Goal: Communication & Community: Answer question/provide support

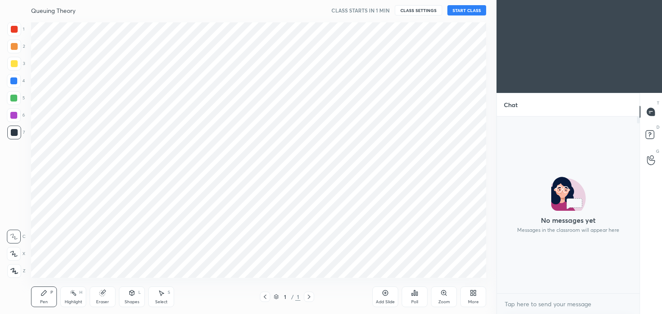
scroll to position [3, 3]
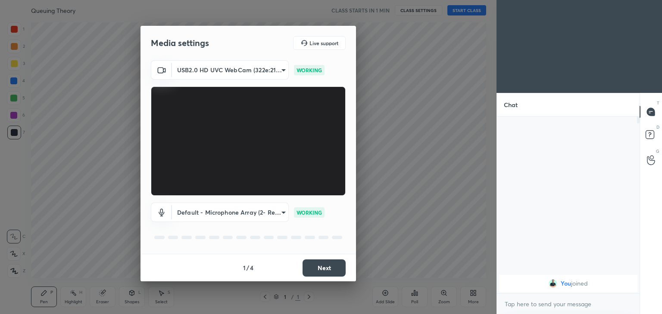
click at [330, 268] on button "Next" at bounding box center [323, 268] width 43 height 17
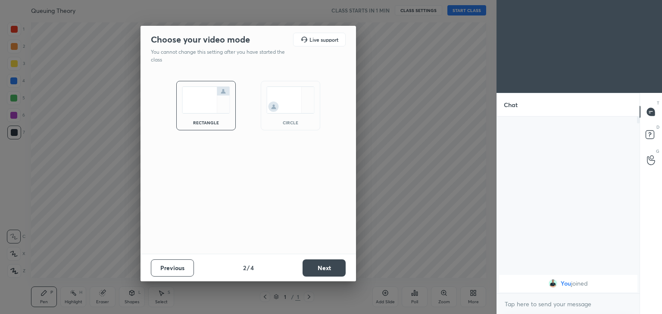
click at [333, 272] on button "Next" at bounding box center [323, 268] width 43 height 17
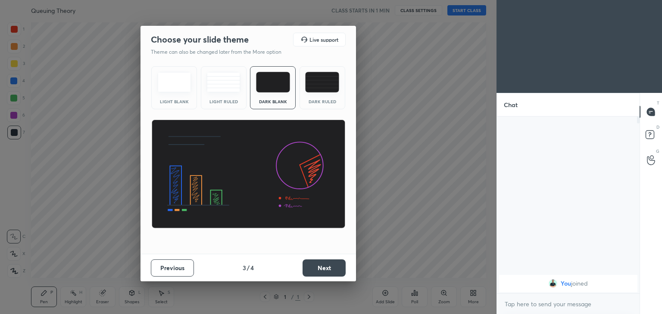
click at [331, 271] on button "Next" at bounding box center [323, 268] width 43 height 17
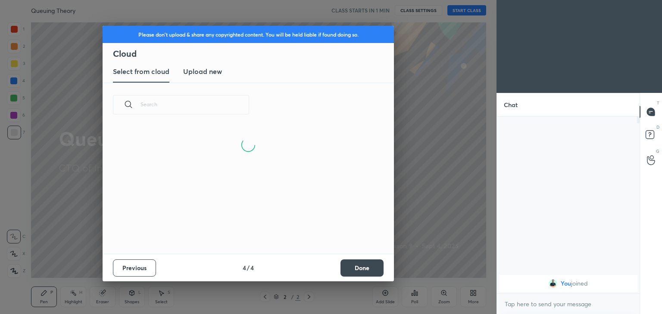
click at [206, 71] on h3 "Upload new" at bounding box center [202, 71] width 39 height 10
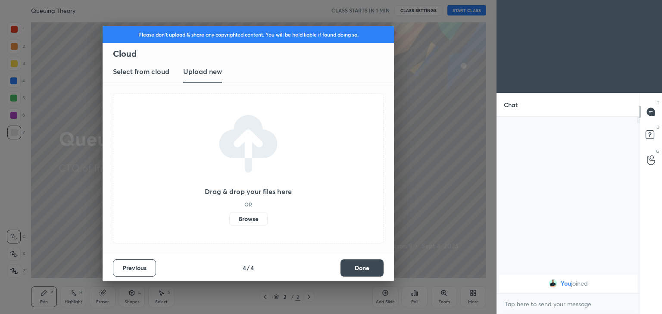
click at [249, 221] on label "Browse" at bounding box center [248, 219] width 38 height 14
click at [229, 221] on input "Browse" at bounding box center [229, 219] width 0 height 14
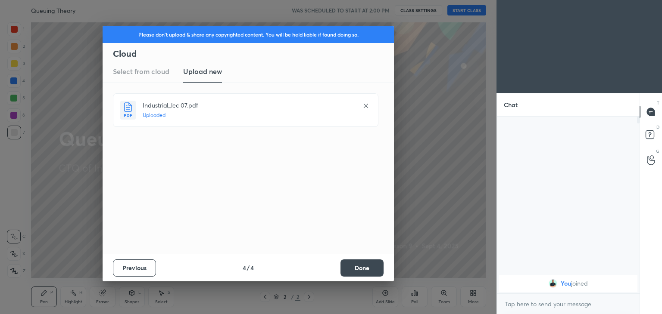
click at [352, 263] on button "Done" at bounding box center [361, 268] width 43 height 17
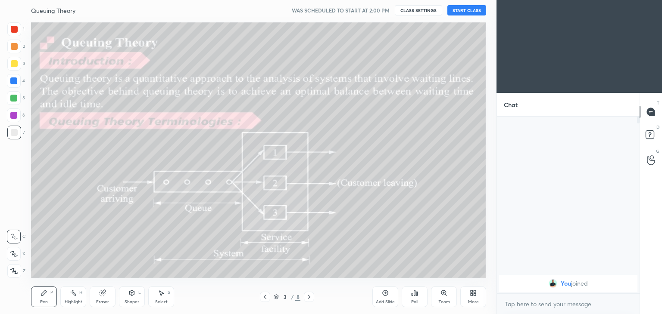
click at [265, 298] on icon at bounding box center [265, 297] width 3 height 4
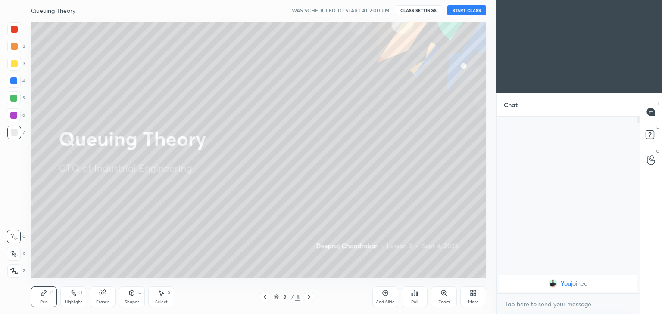
click at [469, 12] on button "START CLASS" at bounding box center [466, 10] width 39 height 10
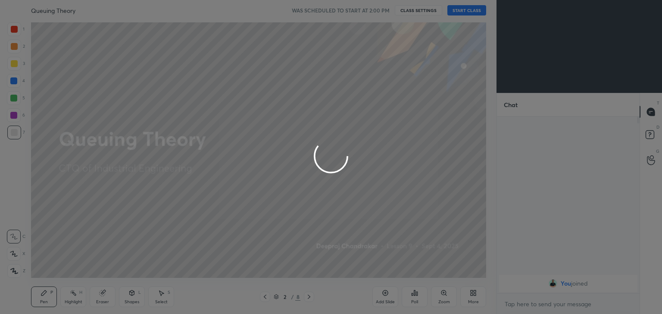
type textarea "x"
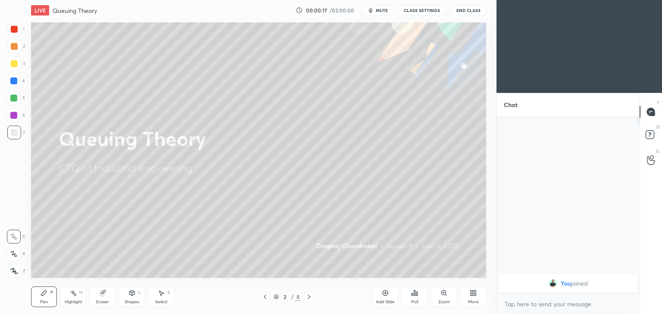
scroll to position [42821, 42619]
click at [14, 64] on div at bounding box center [14, 63] width 7 height 7
click at [127, 298] on div "Shapes L" at bounding box center [132, 297] width 26 height 21
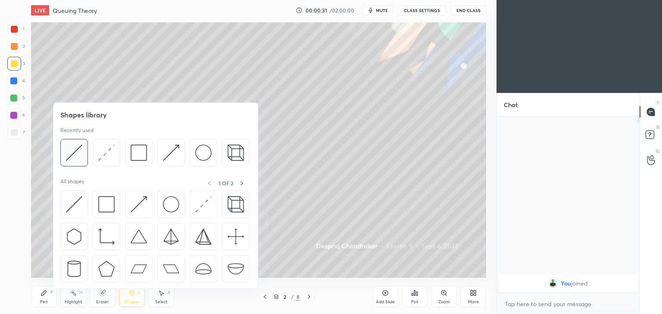
click at [75, 150] on img at bounding box center [74, 153] width 16 height 16
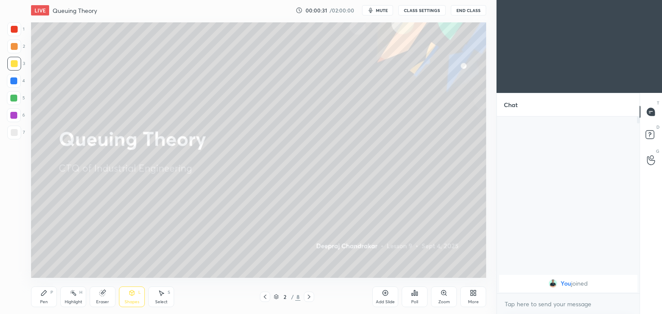
click at [11, 131] on div at bounding box center [14, 132] width 7 height 7
click at [47, 288] on div "Pen P" at bounding box center [44, 297] width 26 height 21
click at [136, 297] on div "Shapes L" at bounding box center [132, 297] width 26 height 21
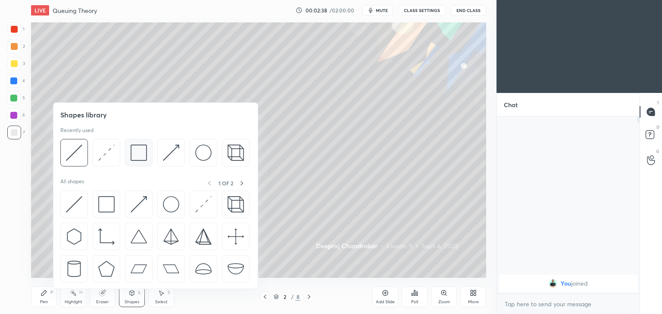
click at [135, 152] on img at bounding box center [139, 153] width 16 height 16
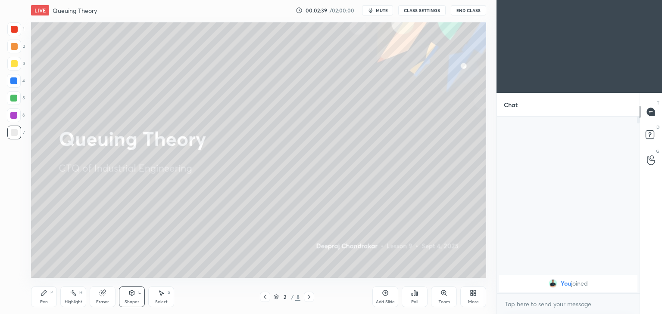
click at [9, 80] on div at bounding box center [14, 81] width 14 height 14
click at [43, 293] on icon at bounding box center [43, 293] width 5 height 5
click at [384, 9] on span "mute" at bounding box center [382, 10] width 12 height 6
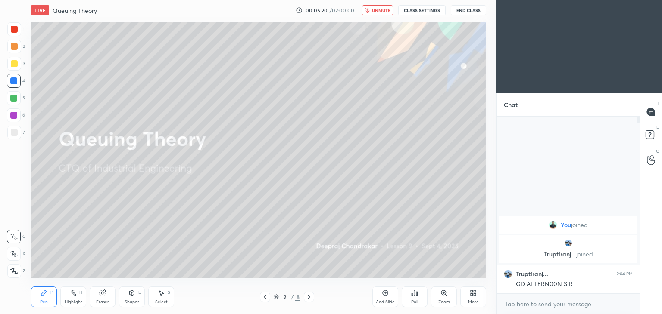
click at [382, 13] on button "unmute" at bounding box center [377, 10] width 31 height 10
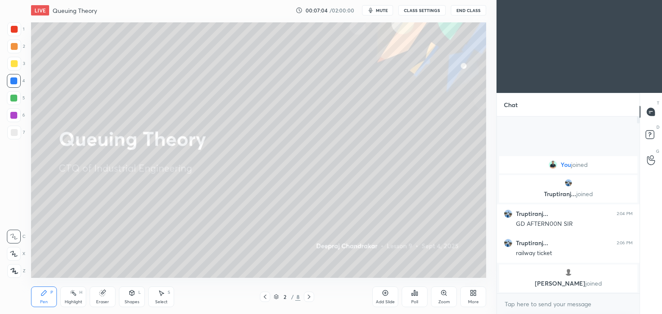
click at [133, 294] on icon at bounding box center [132, 293] width 5 height 5
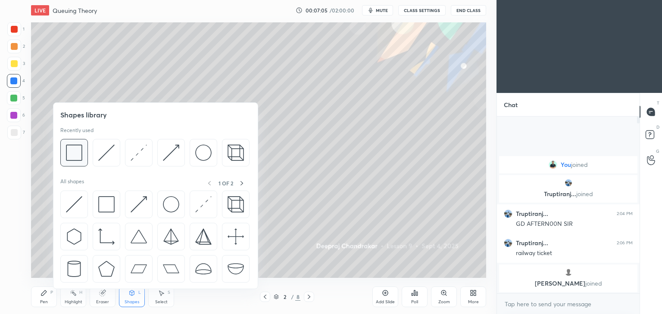
click at [82, 143] on div at bounding box center [74, 153] width 28 height 28
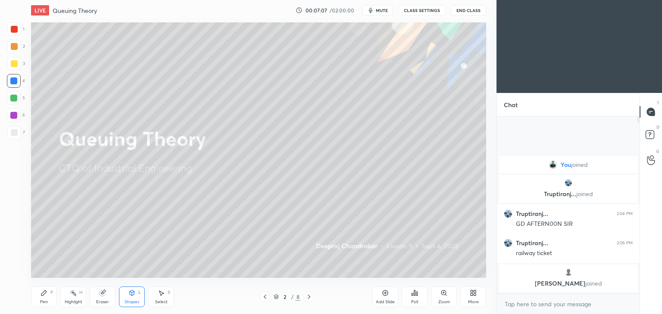
click at [43, 300] on div "Pen" at bounding box center [44, 302] width 8 height 4
click at [131, 295] on icon at bounding box center [132, 293] width 5 height 5
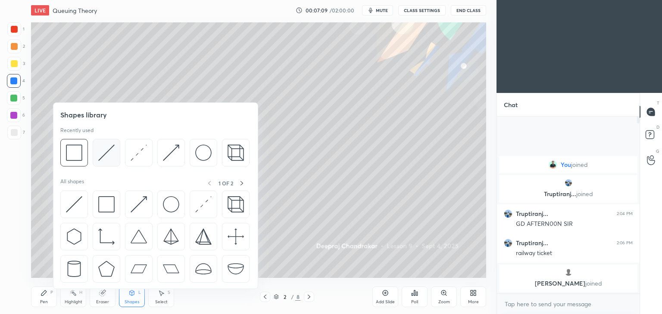
click at [101, 147] on img at bounding box center [106, 153] width 16 height 16
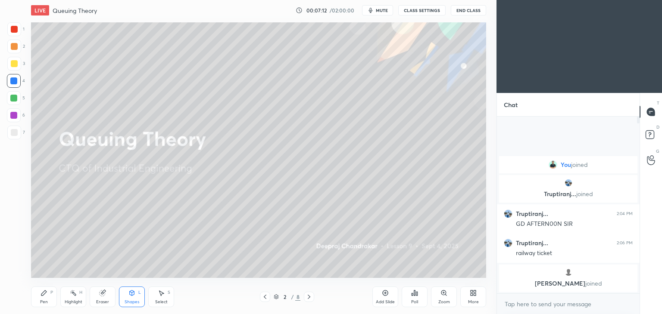
click at [40, 296] on div "Pen P" at bounding box center [44, 297] width 26 height 21
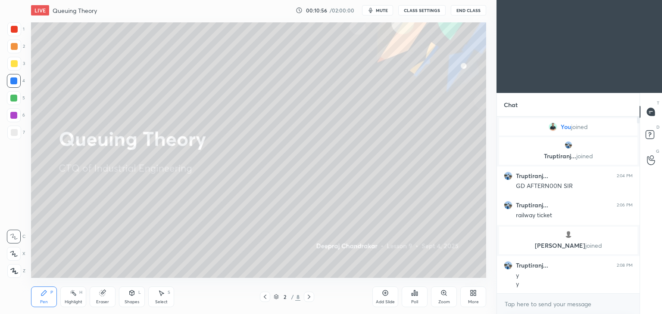
click at [164, 297] on div "Select S" at bounding box center [161, 297] width 26 height 21
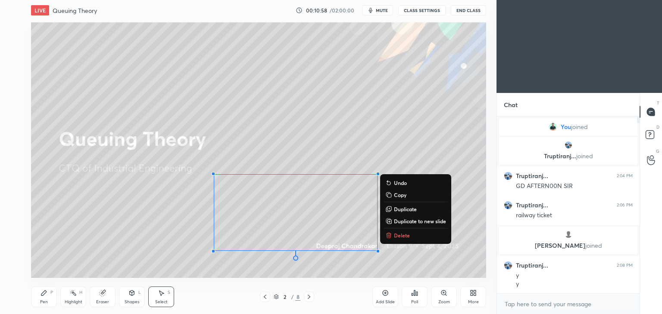
click at [407, 231] on button "Delete" at bounding box center [415, 235] width 64 height 10
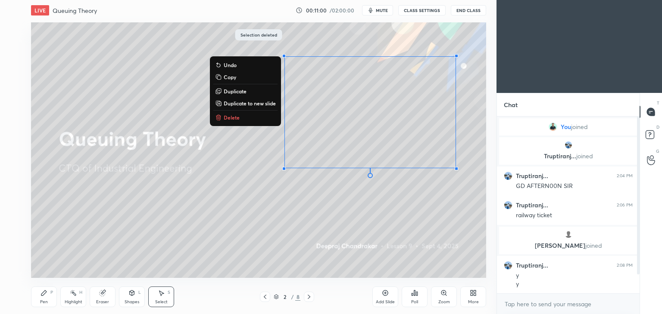
click at [252, 119] on button "Delete" at bounding box center [245, 117] width 64 height 10
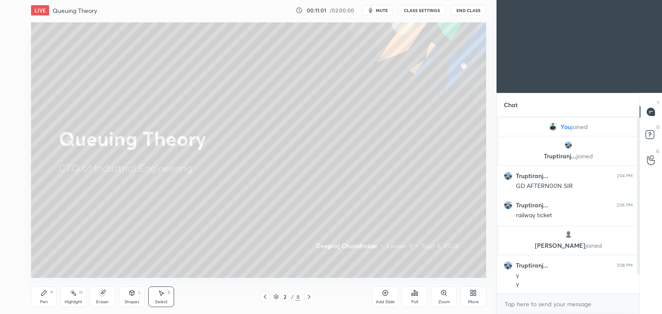
click at [44, 299] on div "Pen P" at bounding box center [44, 297] width 26 height 21
click at [309, 298] on icon at bounding box center [309, 297] width 3 height 4
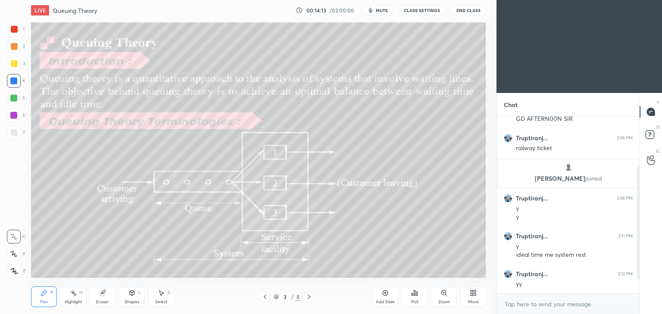
scroll to position [97, 0]
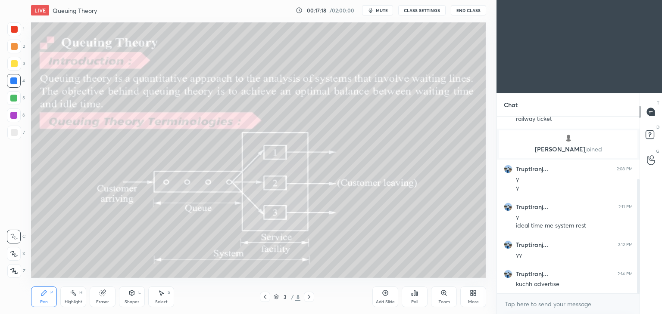
click at [105, 296] on icon at bounding box center [102, 293] width 7 height 7
click at [16, 252] on icon at bounding box center [14, 254] width 5 height 4
click at [40, 293] on div "Pen P" at bounding box center [44, 297] width 26 height 21
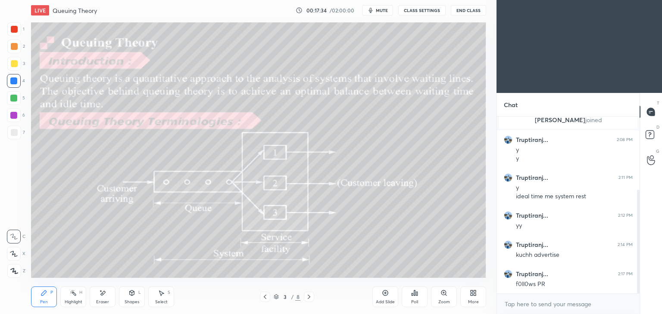
click at [100, 300] on div "Eraser" at bounding box center [102, 302] width 13 height 4
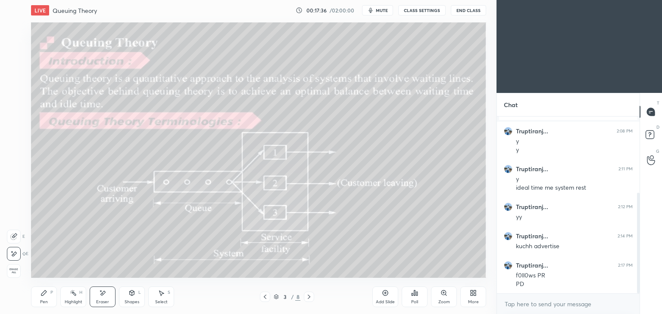
click at [41, 300] on div "Pen" at bounding box center [44, 302] width 8 height 4
click at [157, 300] on div "Select" at bounding box center [161, 302] width 12 height 4
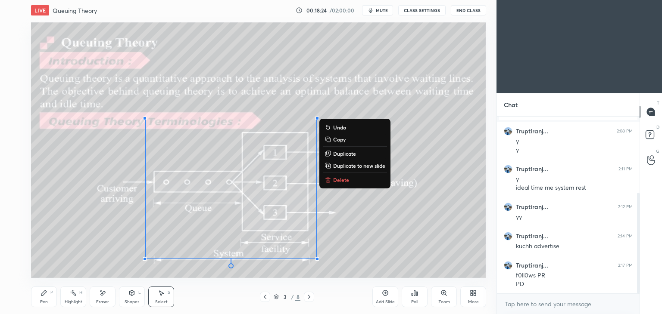
click at [349, 182] on button "Delete" at bounding box center [355, 180] width 64 height 10
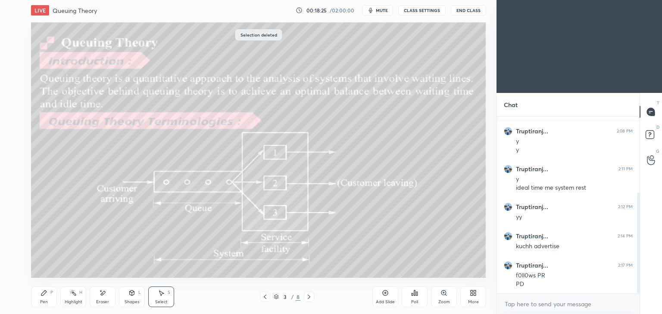
click at [33, 296] on div "Pen P" at bounding box center [44, 297] width 26 height 21
click at [308, 298] on icon at bounding box center [308, 297] width 7 height 7
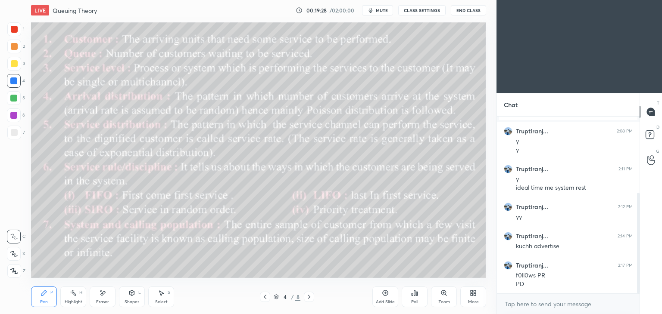
click at [40, 300] on div "Pen" at bounding box center [44, 302] width 8 height 4
click at [127, 300] on div "Shapes" at bounding box center [132, 302] width 15 height 4
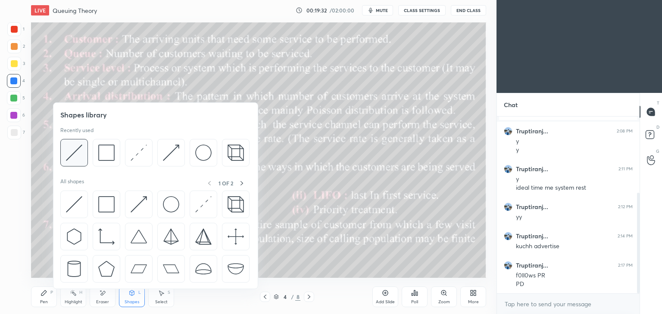
click at [81, 152] on img at bounding box center [74, 153] width 16 height 16
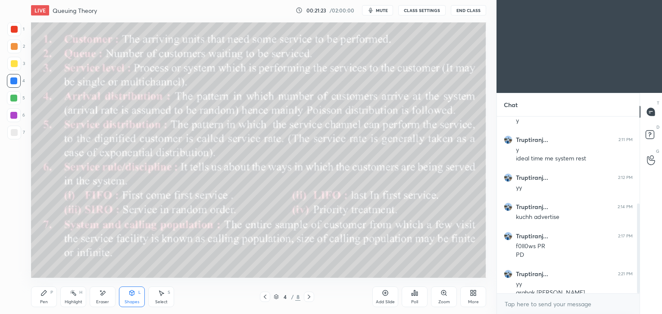
scroll to position [172, 0]
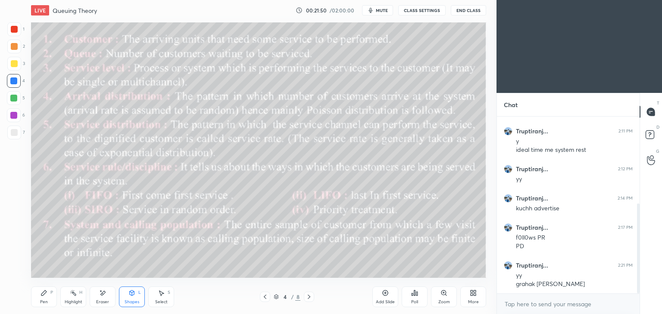
click at [129, 302] on div "Shapes" at bounding box center [132, 302] width 15 height 4
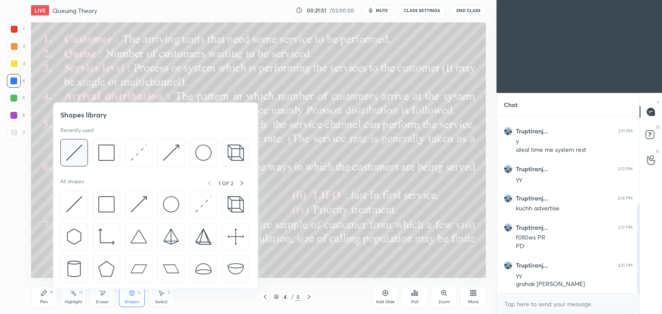
click at [78, 153] on img at bounding box center [74, 153] width 16 height 16
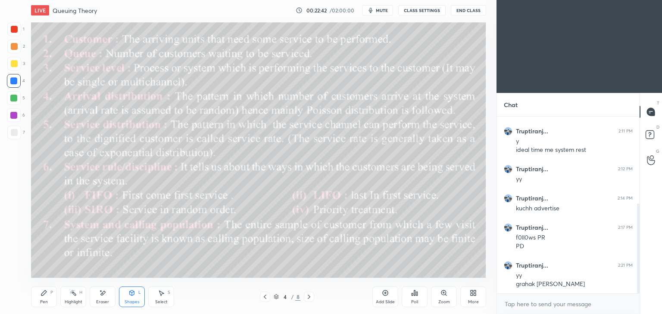
click at [41, 293] on icon at bounding box center [43, 293] width 7 height 7
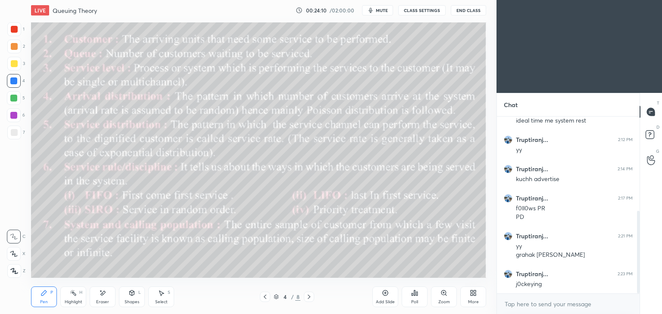
click at [134, 295] on icon at bounding box center [131, 293] width 7 height 7
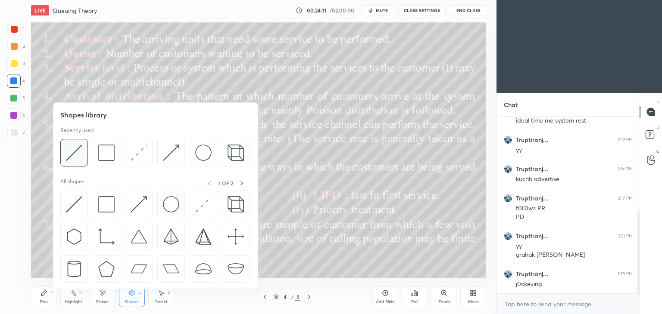
click at [75, 153] on img at bounding box center [74, 153] width 16 height 16
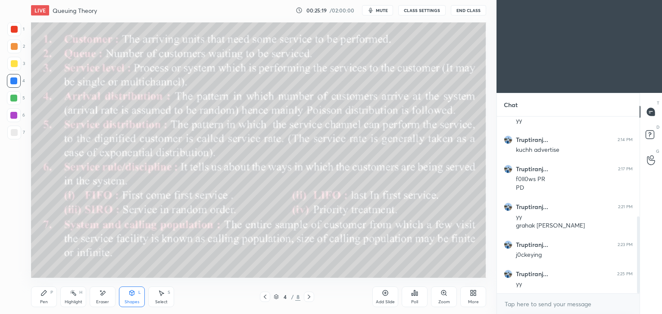
scroll to position [240, 0]
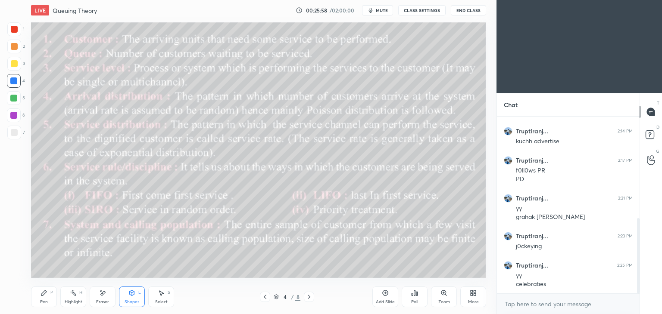
click at [131, 298] on div "Shapes L" at bounding box center [132, 297] width 26 height 21
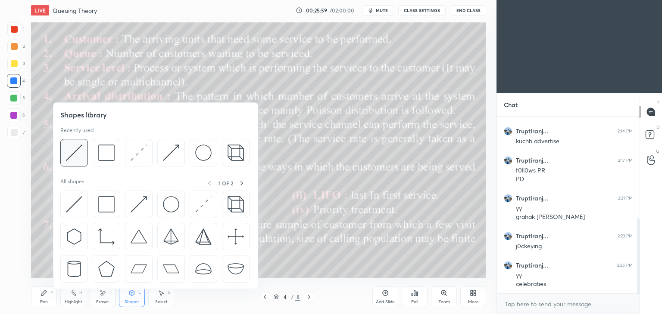
click at [81, 156] on img at bounding box center [74, 153] width 16 height 16
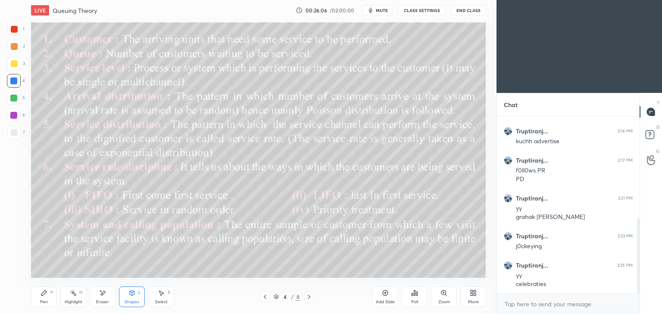
click at [43, 299] on div "Pen P" at bounding box center [44, 297] width 26 height 21
click at [306, 293] on div at bounding box center [309, 297] width 10 height 10
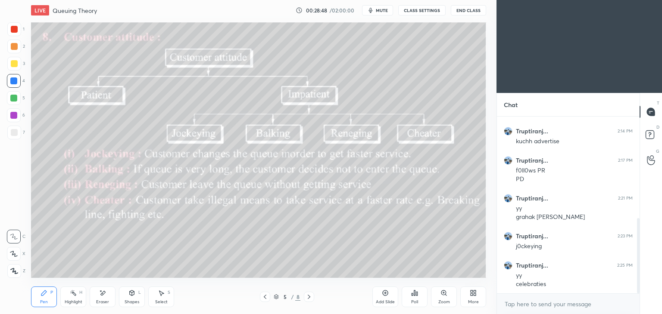
scroll to position [269, 0]
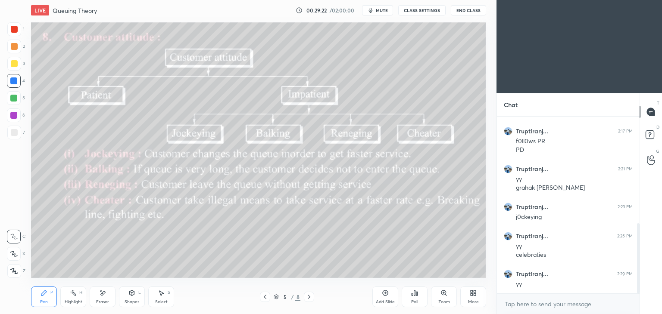
click at [164, 297] on icon at bounding box center [161, 293] width 7 height 7
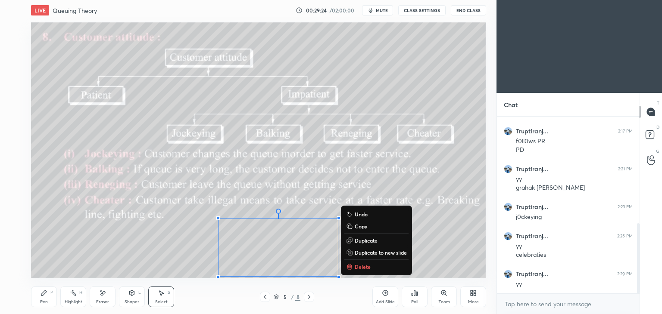
click at [364, 266] on p "Delete" at bounding box center [363, 267] width 16 height 7
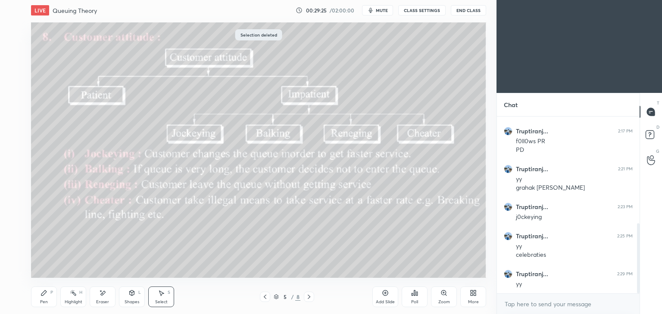
click at [52, 294] on div "P" at bounding box center [51, 293] width 3 height 4
click at [157, 301] on div "Select" at bounding box center [161, 302] width 12 height 4
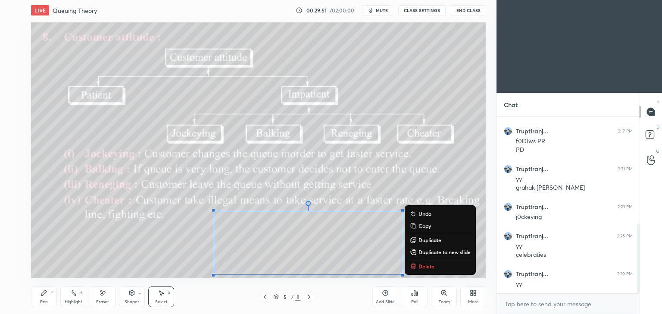
click at [424, 265] on p "Delete" at bounding box center [426, 266] width 16 height 7
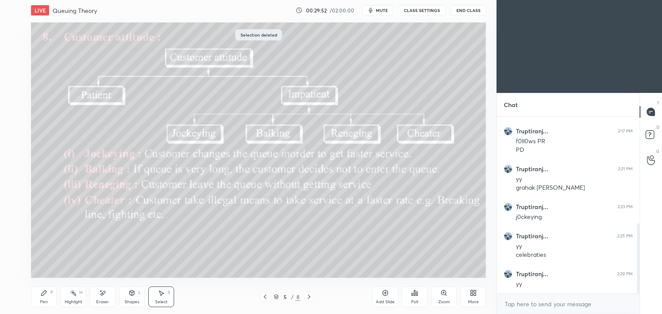
click at [53, 293] on div "Pen P" at bounding box center [44, 297] width 26 height 21
click at [311, 295] on icon at bounding box center [308, 297] width 7 height 7
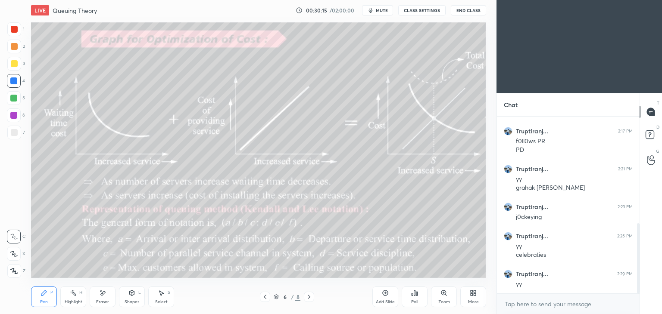
click at [107, 291] on div "Eraser" at bounding box center [103, 297] width 26 height 21
click at [45, 305] on div "Pen" at bounding box center [44, 302] width 8 height 4
click at [106, 291] on icon at bounding box center [102, 293] width 7 height 7
click at [51, 297] on div "Pen P" at bounding box center [44, 297] width 26 height 21
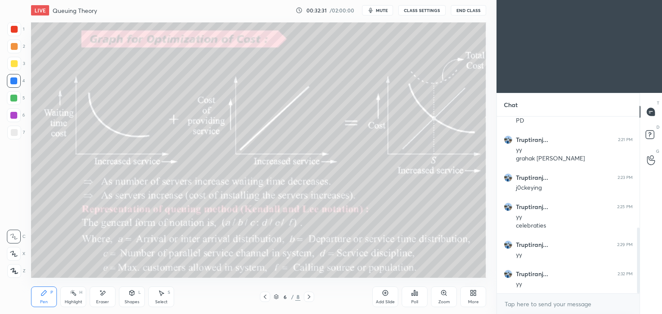
click at [16, 131] on div at bounding box center [14, 132] width 7 height 7
click at [384, 296] on icon at bounding box center [386, 294] width 6 height 6
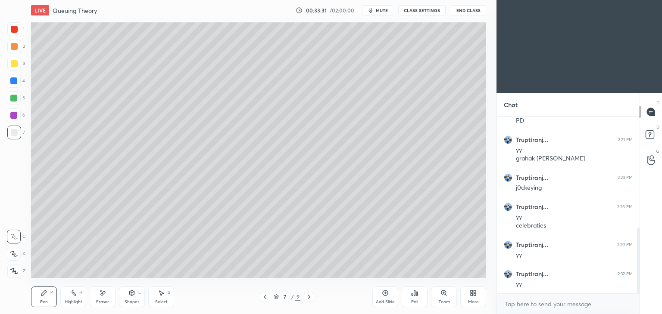
click at [103, 292] on icon at bounding box center [103, 293] width 5 height 4
click at [43, 300] on div "Pen" at bounding box center [44, 302] width 8 height 4
click at [264, 297] on icon at bounding box center [265, 297] width 7 height 7
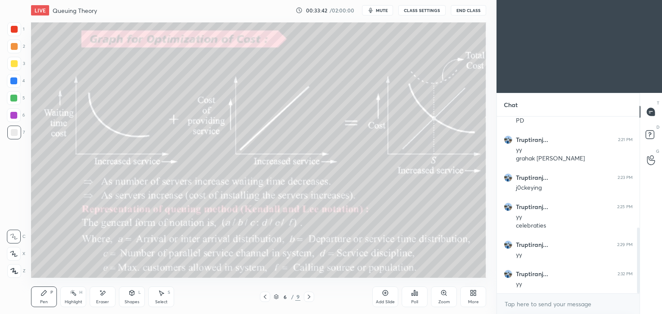
click at [313, 297] on div at bounding box center [309, 297] width 10 height 10
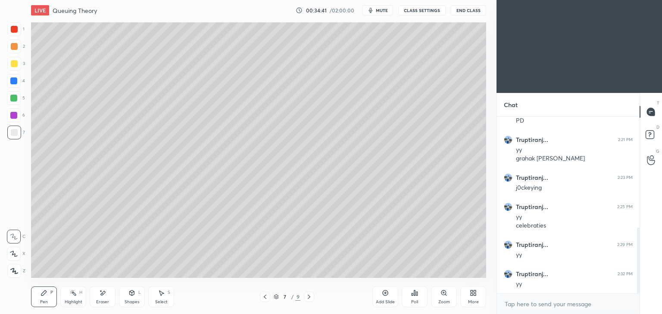
click at [313, 295] on div at bounding box center [309, 297] width 10 height 10
click at [102, 299] on div "Eraser" at bounding box center [103, 297] width 26 height 21
click at [136, 297] on div "Shapes L" at bounding box center [132, 297] width 26 height 21
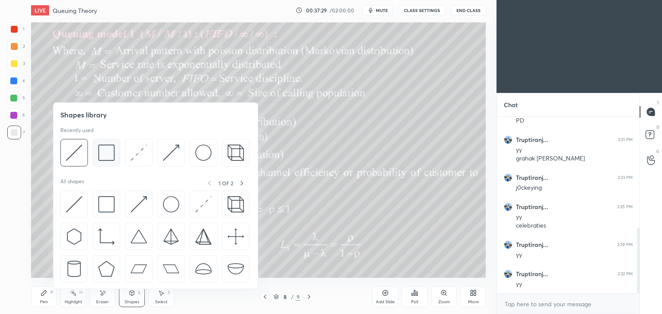
click at [112, 153] on img at bounding box center [106, 153] width 16 height 16
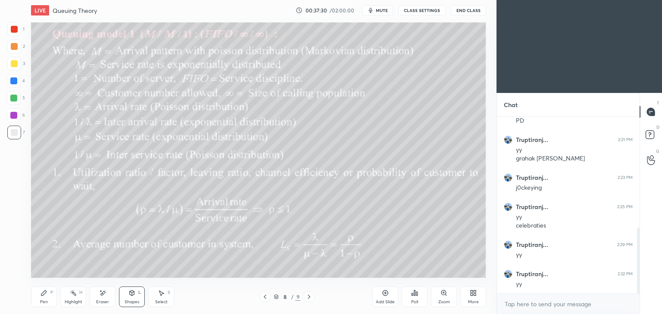
click at [18, 62] on div at bounding box center [14, 64] width 14 height 14
click at [40, 297] on div "Pen P" at bounding box center [44, 297] width 26 height 21
click at [105, 300] on div "Eraser" at bounding box center [102, 302] width 13 height 4
click at [36, 299] on div "Pen P" at bounding box center [44, 297] width 26 height 21
click at [107, 294] on div "Eraser" at bounding box center [103, 297] width 26 height 21
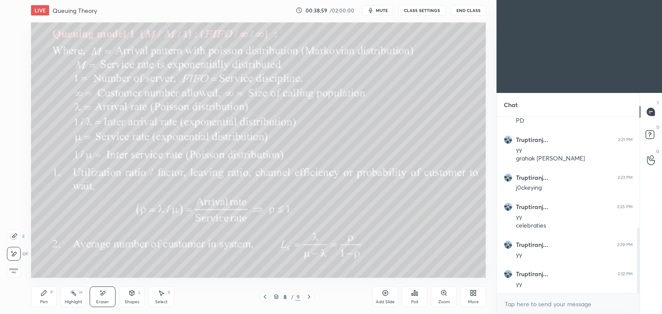
click at [53, 297] on div "Pen P" at bounding box center [44, 297] width 26 height 21
click at [15, 80] on div at bounding box center [13, 81] width 7 height 7
click at [159, 297] on div "Select S" at bounding box center [161, 297] width 26 height 21
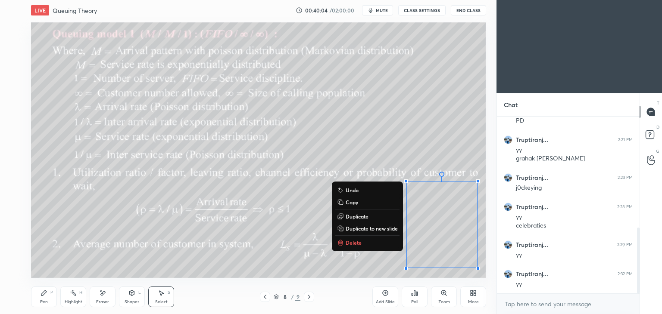
click at [362, 244] on button "Delete" at bounding box center [367, 243] width 64 height 10
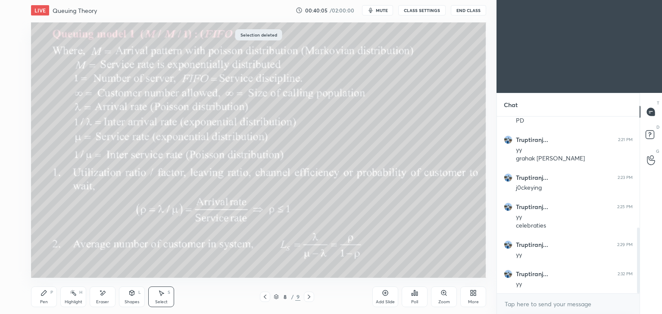
click at [44, 300] on div "Pen" at bounding box center [44, 302] width 8 height 4
click at [312, 297] on div at bounding box center [309, 297] width 10 height 10
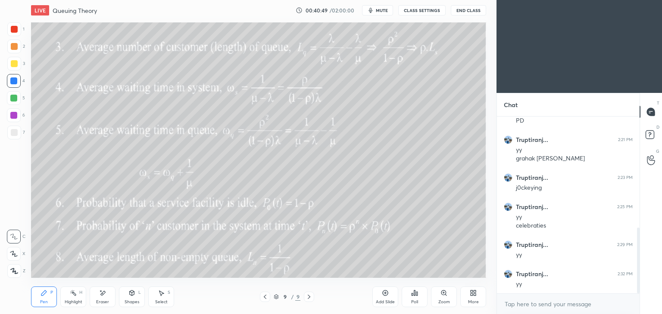
click at [128, 298] on div "Shapes L" at bounding box center [132, 297] width 26 height 21
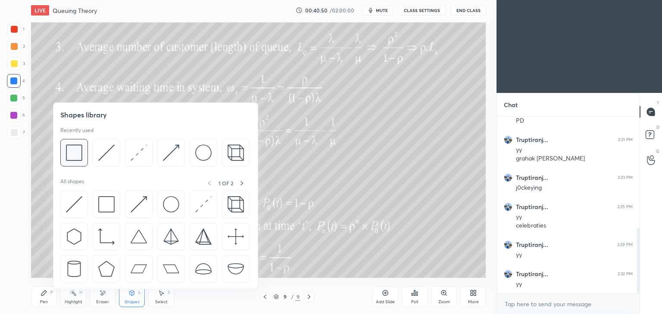
click at [74, 151] on img at bounding box center [74, 153] width 16 height 16
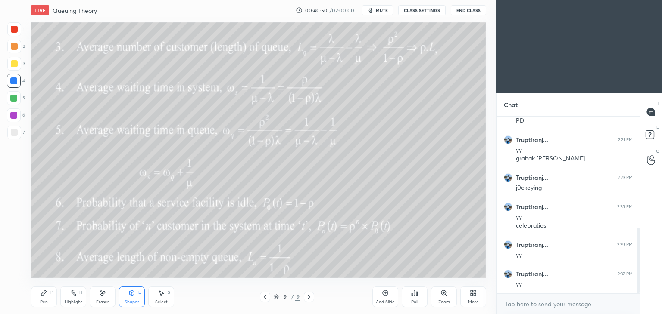
click at [9, 66] on div at bounding box center [14, 64] width 14 height 14
click at [40, 295] on icon at bounding box center [43, 293] width 7 height 7
click at [105, 295] on icon at bounding box center [102, 293] width 7 height 7
click at [42, 300] on div "Pen" at bounding box center [44, 302] width 8 height 4
click at [165, 299] on div "Select S" at bounding box center [161, 297] width 26 height 21
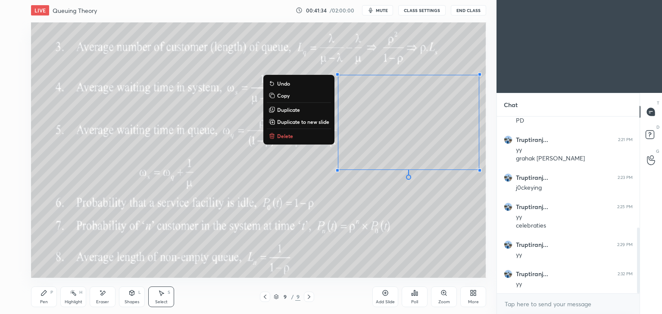
click at [44, 302] on div "Pen" at bounding box center [44, 302] width 8 height 4
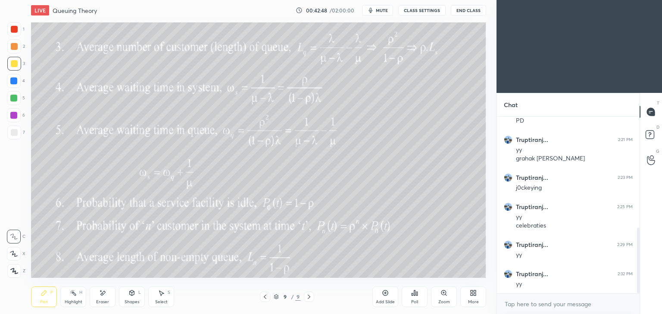
click at [134, 293] on icon at bounding box center [132, 293] width 5 height 5
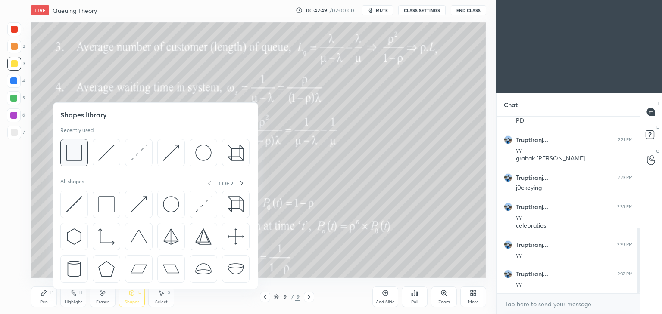
click at [73, 153] on img at bounding box center [74, 153] width 16 height 16
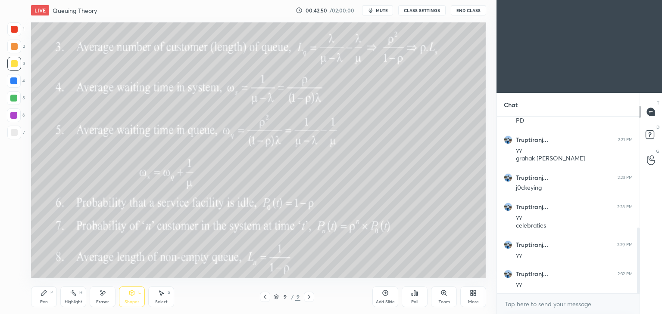
click at [17, 23] on div at bounding box center [14, 29] width 14 height 14
click at [48, 299] on div "Pen P" at bounding box center [44, 297] width 26 height 21
click at [267, 294] on icon at bounding box center [265, 297] width 7 height 7
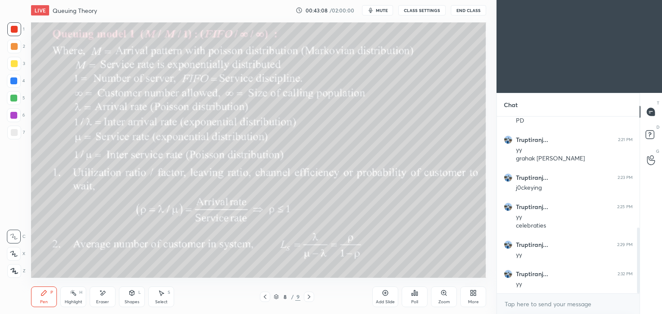
click at [311, 296] on icon at bounding box center [308, 297] width 7 height 7
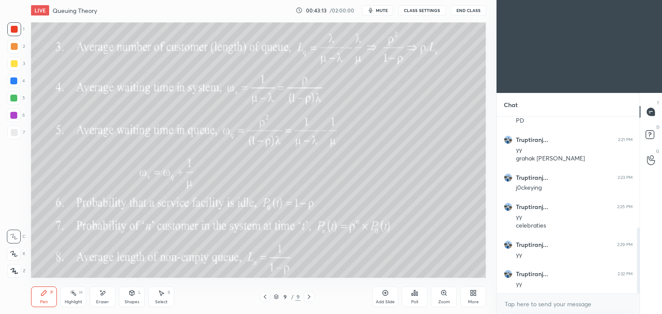
click at [260, 297] on div at bounding box center [265, 297] width 10 height 10
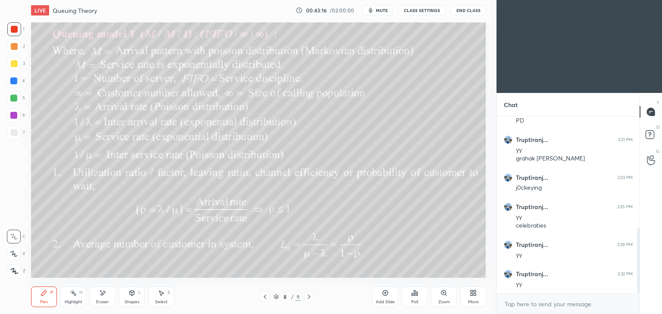
click at [311, 297] on icon at bounding box center [308, 297] width 7 height 7
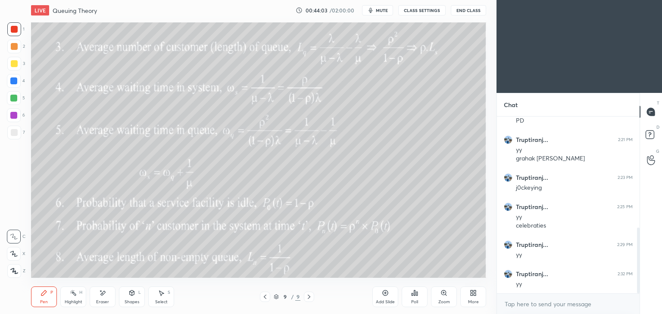
click at [384, 301] on div "Add Slide" at bounding box center [385, 302] width 19 height 4
click at [16, 60] on div at bounding box center [14, 63] width 7 height 7
click at [160, 298] on div "Select S" at bounding box center [161, 297] width 26 height 21
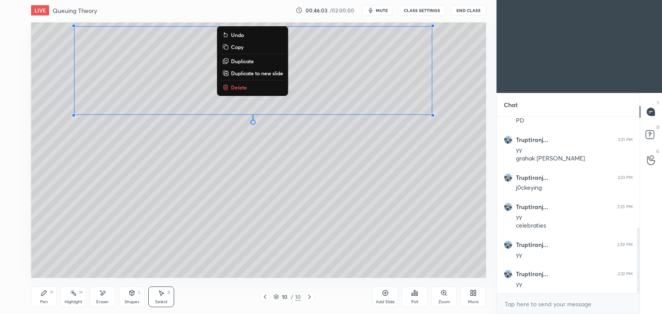
click at [98, 295] on div "Eraser" at bounding box center [103, 297] width 26 height 21
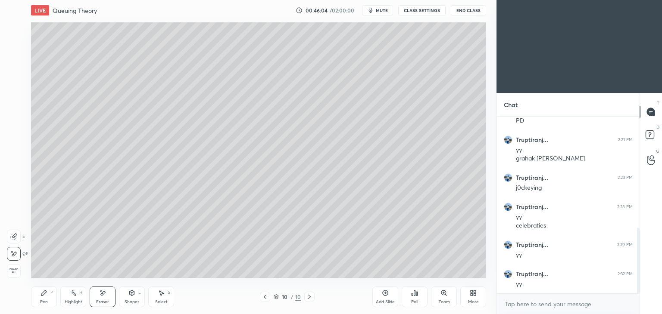
click at [36, 294] on div "Pen P" at bounding box center [44, 297] width 26 height 21
click at [159, 300] on div "Select" at bounding box center [161, 302] width 12 height 4
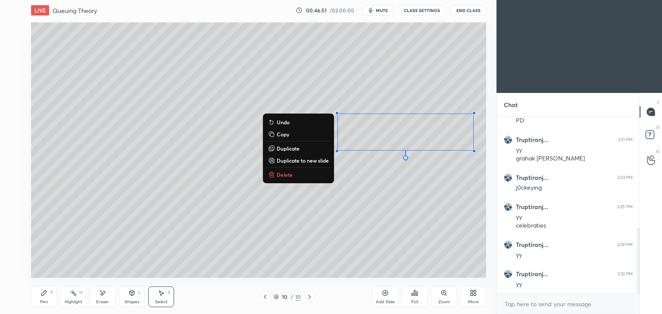
click at [53, 299] on div "Pen P" at bounding box center [44, 297] width 26 height 21
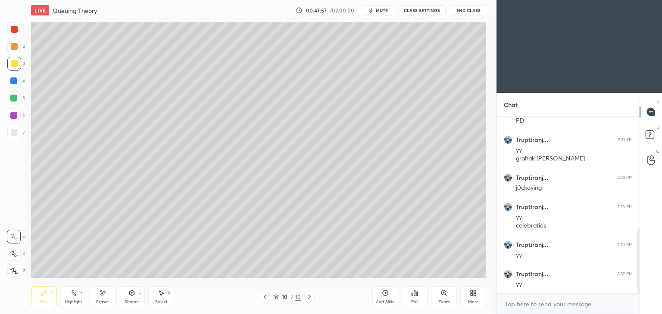
click at [156, 298] on div "Select S" at bounding box center [161, 297] width 26 height 21
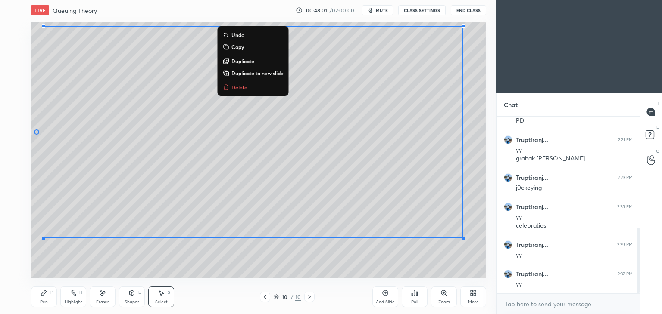
click at [52, 300] on div "Pen P" at bounding box center [44, 297] width 26 height 21
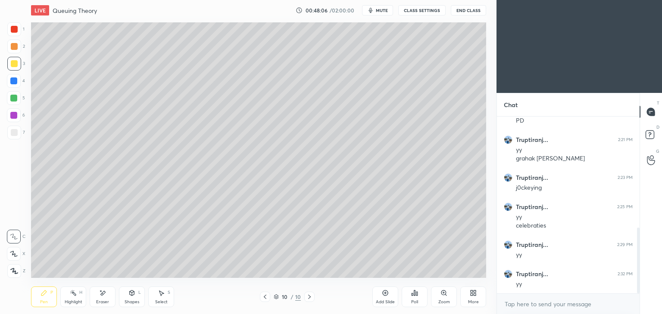
click at [15, 33] on div at bounding box center [14, 29] width 7 height 7
click at [264, 299] on icon at bounding box center [265, 297] width 7 height 7
click at [309, 298] on icon at bounding box center [309, 297] width 3 height 4
click at [134, 303] on div "Shapes" at bounding box center [132, 302] width 15 height 4
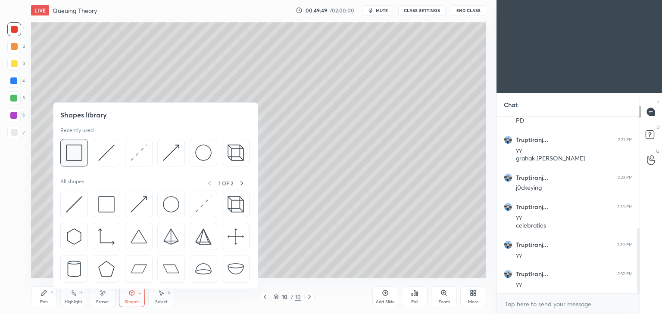
click at [83, 154] on div at bounding box center [74, 153] width 28 height 28
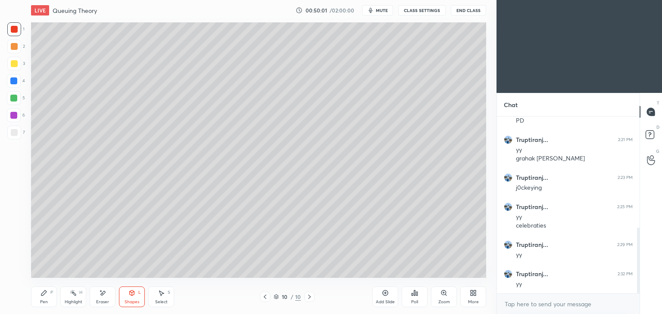
click at [47, 299] on div "Pen P" at bounding box center [44, 297] width 26 height 21
click at [391, 299] on div "Add Slide" at bounding box center [385, 297] width 26 height 21
click at [45, 295] on icon at bounding box center [43, 293] width 7 height 7
click at [19, 64] on div at bounding box center [14, 64] width 14 height 14
click at [264, 297] on icon at bounding box center [265, 297] width 3 height 4
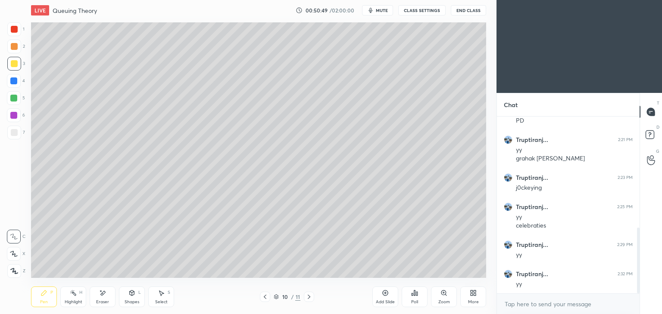
click at [311, 299] on icon at bounding box center [308, 297] width 7 height 7
click at [262, 300] on icon at bounding box center [265, 297] width 7 height 7
click at [309, 295] on icon at bounding box center [308, 297] width 7 height 7
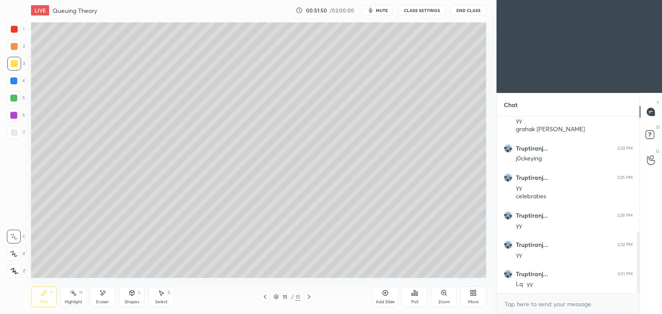
scroll to position [357, 0]
click at [103, 297] on div "Eraser" at bounding box center [103, 297] width 26 height 21
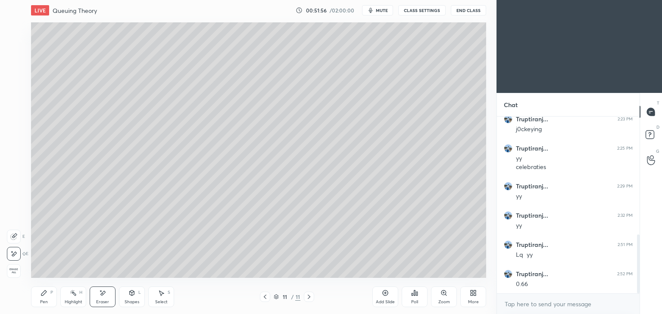
click at [53, 293] on div "P" at bounding box center [51, 293] width 3 height 4
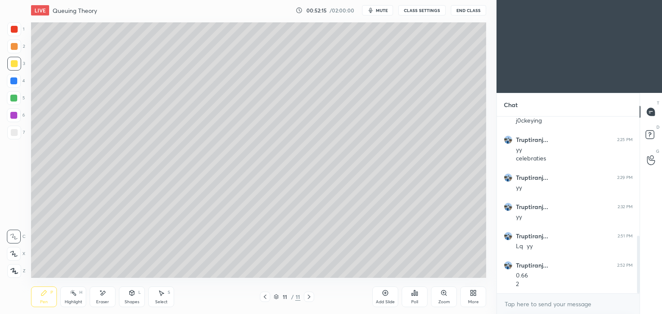
click at [156, 298] on div "Select S" at bounding box center [161, 297] width 26 height 21
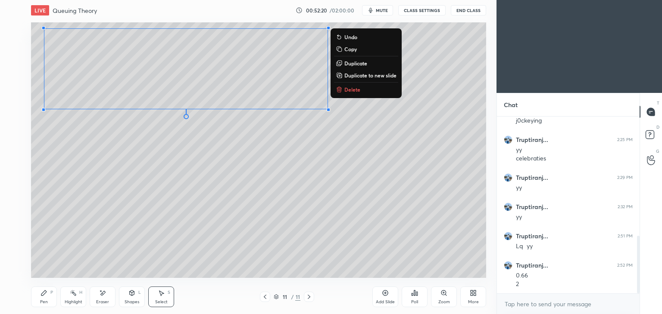
click at [176, 230] on div "0 ° Undo Copy Duplicate Duplicate to new slide Delete" at bounding box center [258, 150] width 455 height 256
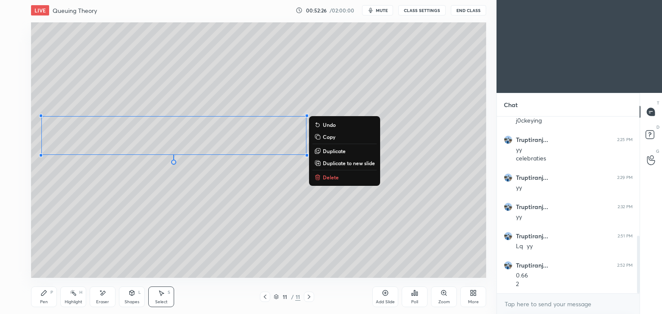
click at [41, 294] on icon at bounding box center [43, 293] width 5 height 5
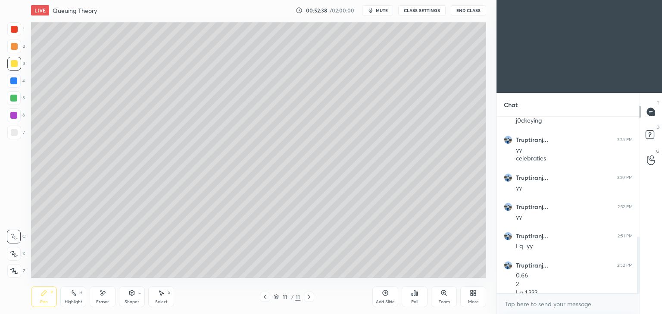
scroll to position [374, 0]
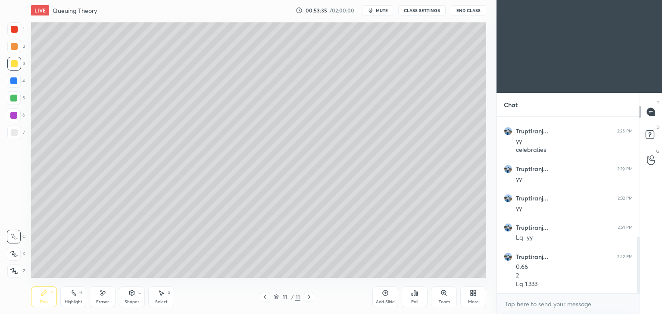
click at [164, 299] on div "Select S" at bounding box center [161, 297] width 26 height 21
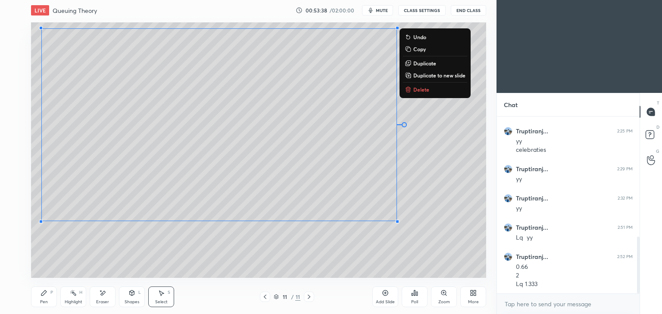
click at [52, 296] on div "Pen P" at bounding box center [44, 297] width 26 height 21
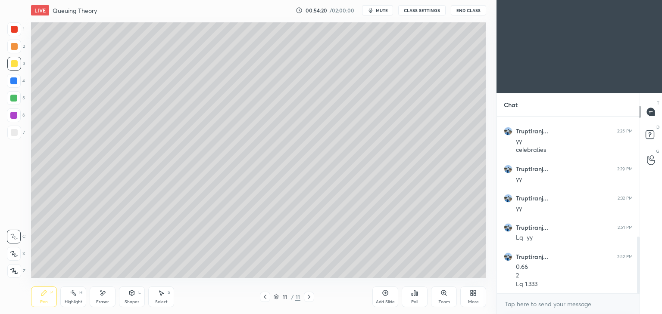
click at [381, 299] on div "Add Slide" at bounding box center [385, 297] width 26 height 21
click at [127, 296] on div "Shapes L" at bounding box center [132, 297] width 26 height 21
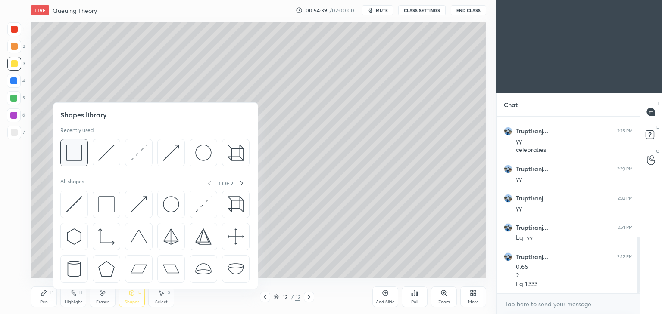
click at [78, 153] on img at bounding box center [74, 153] width 16 height 16
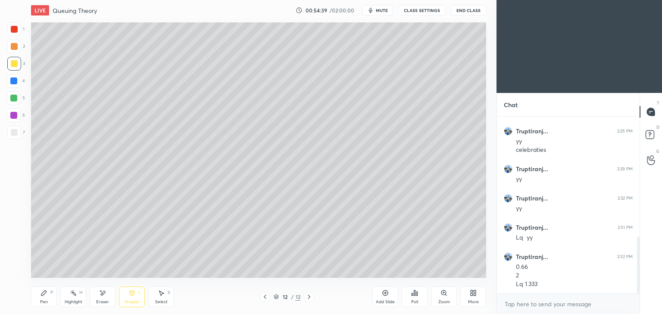
click at [14, 132] on div at bounding box center [14, 132] width 7 height 7
click at [44, 299] on div "Pen P" at bounding box center [44, 297] width 26 height 21
click at [471, 295] on icon at bounding box center [471, 295] width 2 height 2
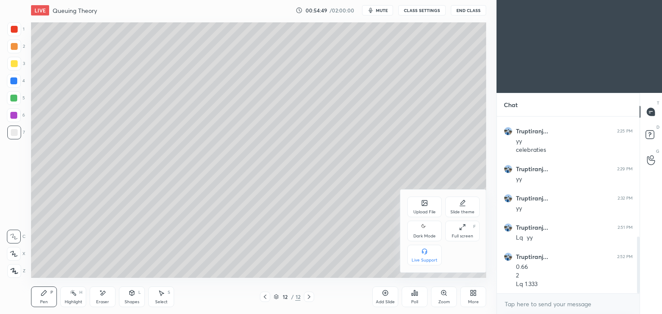
click at [425, 207] on icon at bounding box center [424, 203] width 7 height 7
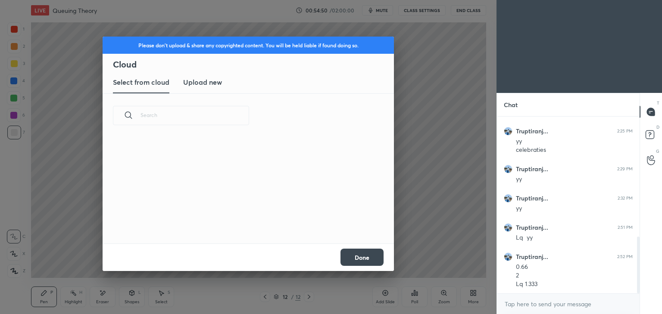
scroll to position [106, 277]
click at [209, 82] on h3 "Upload new" at bounding box center [202, 82] width 39 height 10
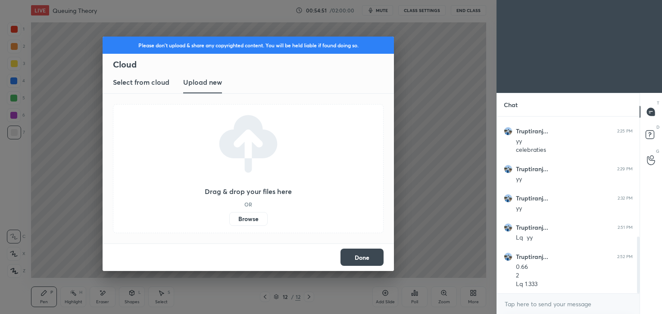
click at [251, 217] on label "Browse" at bounding box center [248, 219] width 38 height 14
click at [229, 217] on input "Browse" at bounding box center [229, 219] width 0 height 14
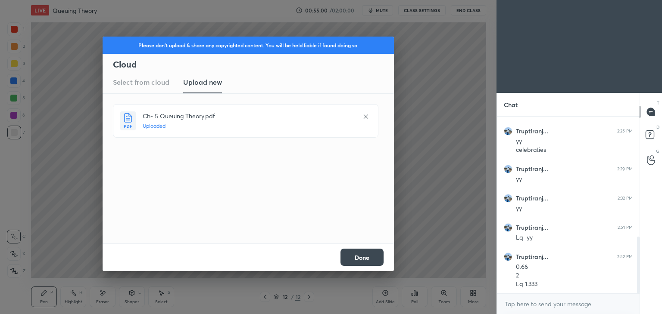
click at [360, 257] on button "Done" at bounding box center [361, 257] width 43 height 17
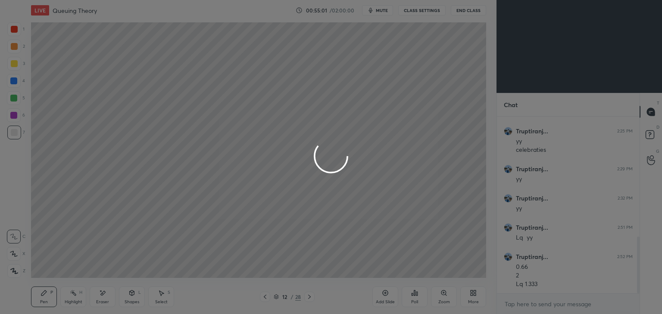
click at [264, 297] on icon at bounding box center [265, 297] width 7 height 7
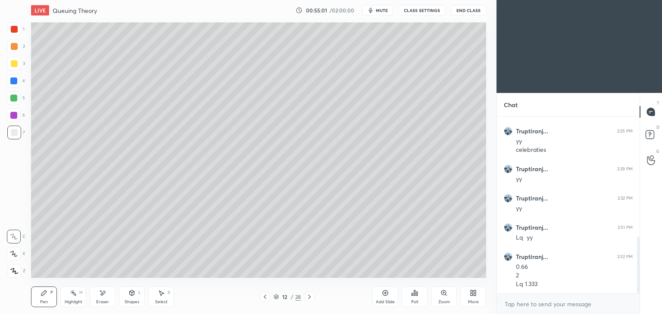
click at [40, 290] on icon at bounding box center [43, 293] width 7 height 7
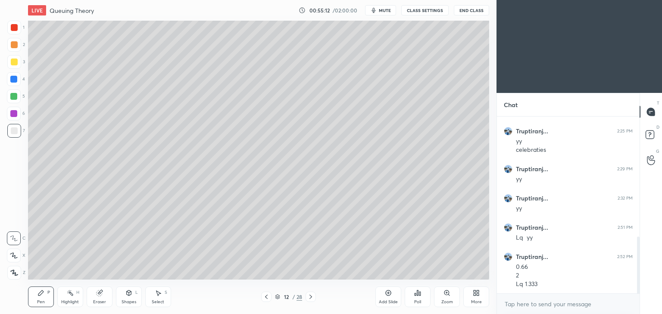
scroll to position [42821, 42619]
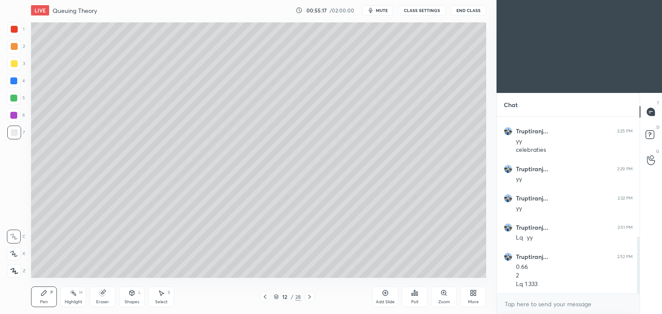
click at [309, 298] on icon at bounding box center [309, 297] width 3 height 4
click at [413, 297] on div "Poll" at bounding box center [415, 297] width 26 height 21
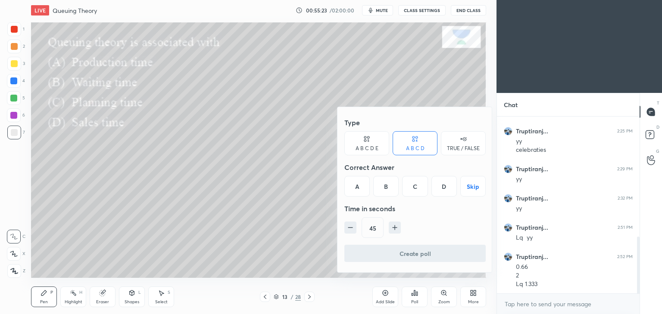
click at [388, 186] on div "B" at bounding box center [385, 186] width 25 height 21
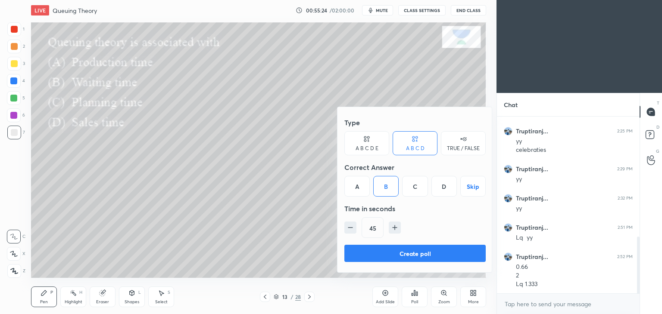
click at [419, 254] on button "Create poll" at bounding box center [414, 253] width 141 height 17
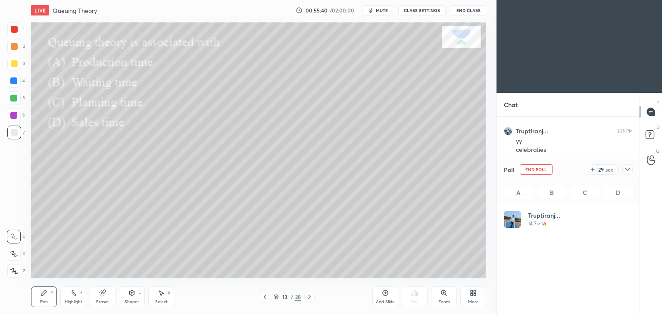
scroll to position [101, 126]
click at [15, 28] on div at bounding box center [14, 29] width 7 height 7
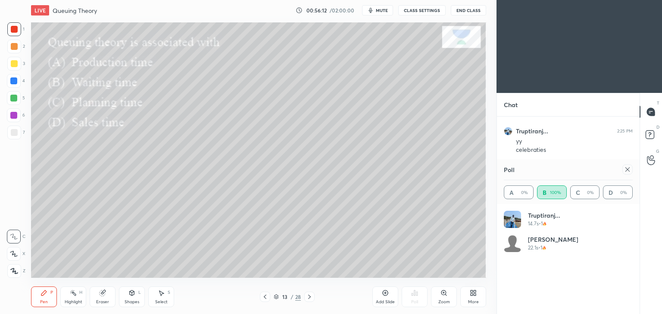
click at [630, 171] on icon at bounding box center [627, 169] width 7 height 7
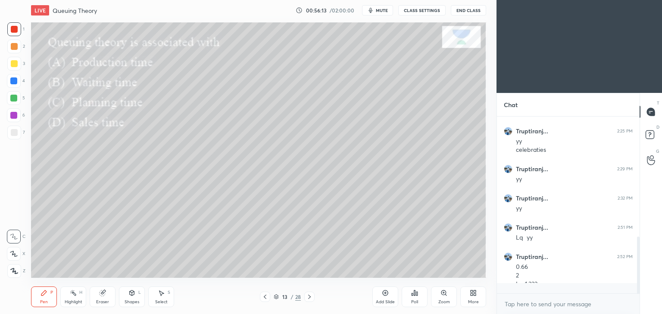
scroll to position [0, 0]
click at [311, 297] on icon at bounding box center [309, 297] width 7 height 7
click at [411, 299] on div "Poll" at bounding box center [415, 297] width 26 height 21
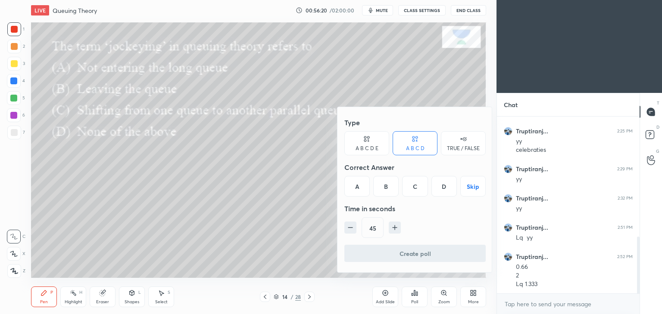
click at [415, 190] on div "C" at bounding box center [414, 186] width 25 height 21
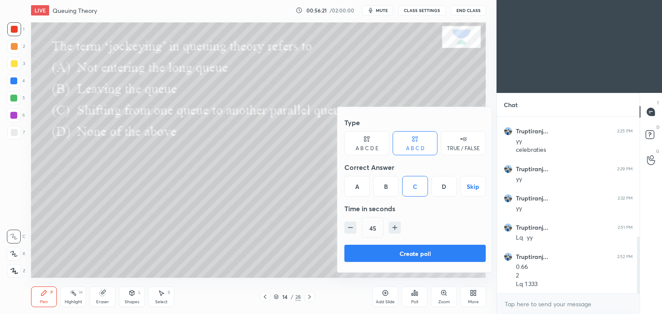
click at [407, 254] on button "Create poll" at bounding box center [414, 253] width 141 height 17
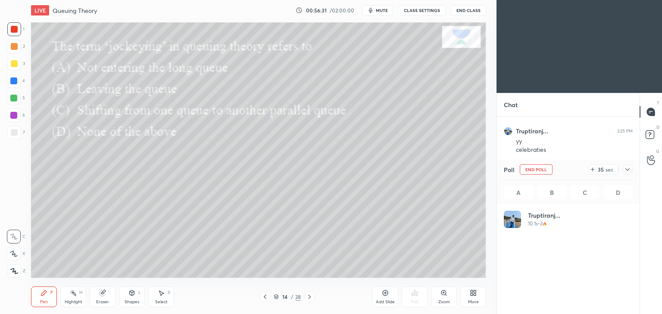
scroll to position [101, 126]
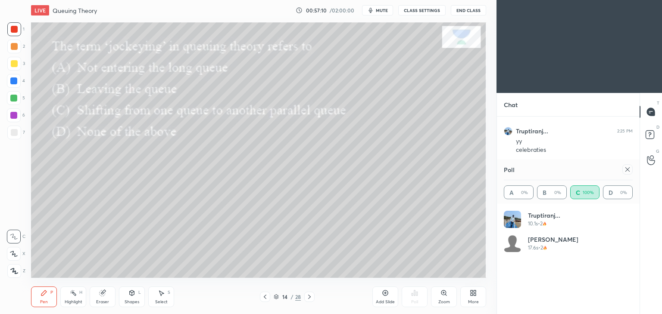
click at [631, 173] on div at bounding box center [627, 170] width 10 height 10
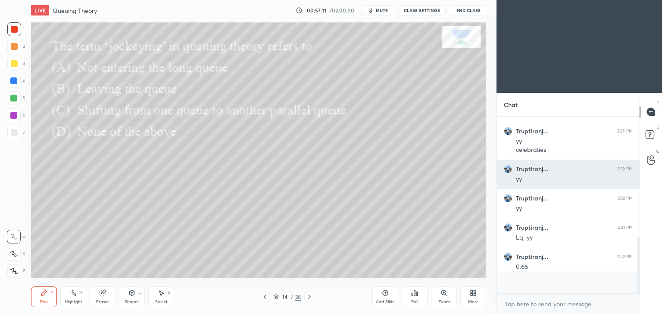
scroll to position [3, 3]
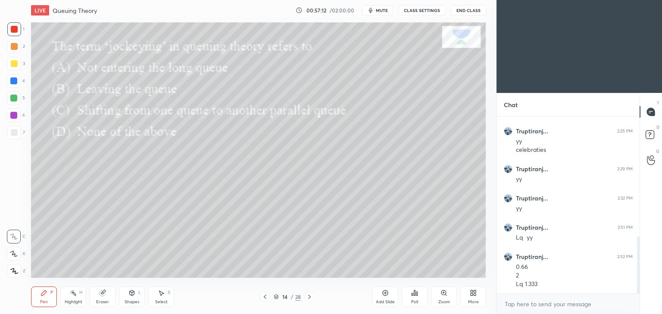
click at [309, 299] on icon at bounding box center [309, 297] width 7 height 7
click at [415, 296] on icon at bounding box center [414, 293] width 7 height 7
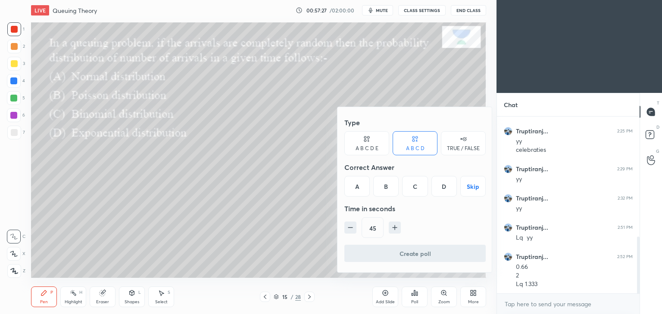
click at [385, 186] on div "B" at bounding box center [385, 186] width 25 height 21
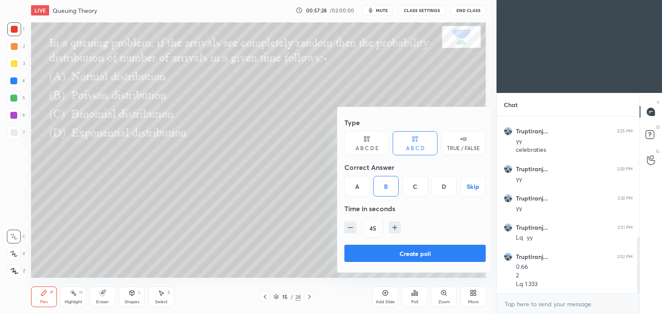
click at [409, 254] on button "Create poll" at bounding box center [414, 253] width 141 height 17
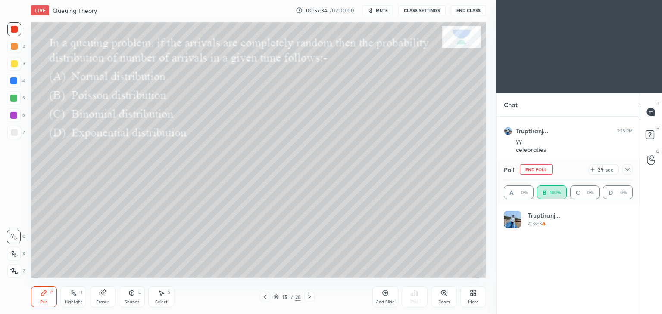
scroll to position [3, 3]
click at [13, 67] on div at bounding box center [14, 63] width 7 height 7
click at [162, 295] on icon at bounding box center [161, 293] width 7 height 7
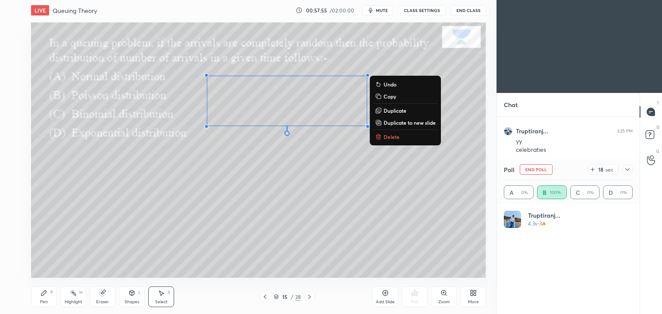
click at [48, 297] on div "Pen P" at bounding box center [44, 297] width 26 height 21
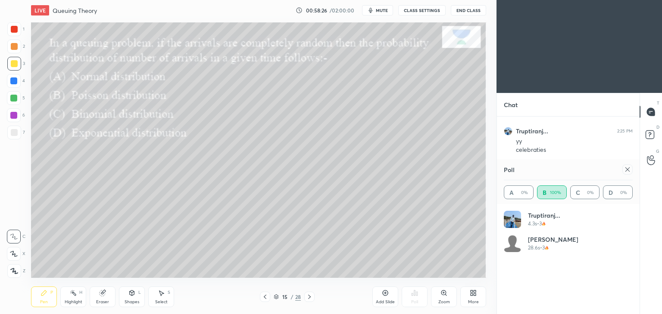
click at [164, 291] on icon at bounding box center [161, 293] width 7 height 7
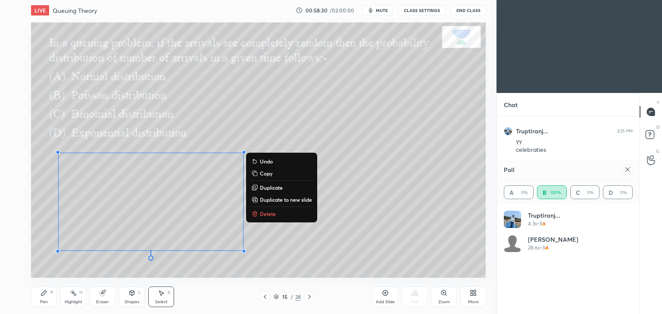
click at [46, 297] on div "Pen P" at bounding box center [44, 297] width 26 height 21
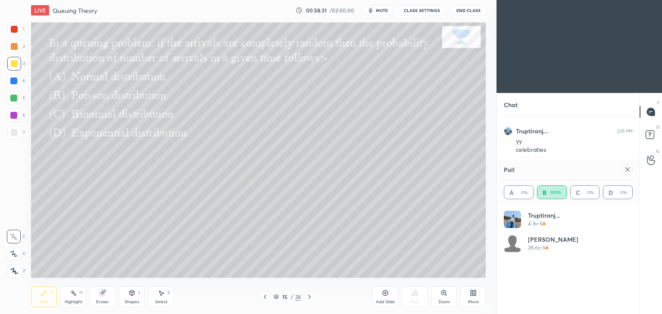
click at [12, 28] on div at bounding box center [14, 29] width 7 height 7
click at [633, 171] on div "Poll A 0% B 100% C 0% D 0%" at bounding box center [568, 181] width 143 height 45
click at [629, 172] on icon at bounding box center [627, 170] width 4 height 4
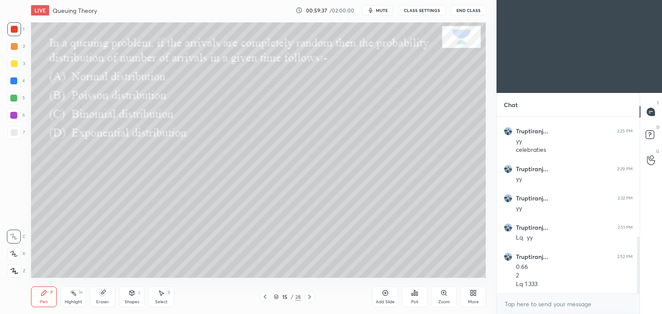
scroll to position [3, 3]
click at [312, 298] on icon at bounding box center [309, 297] width 7 height 7
click at [420, 302] on div "Poll" at bounding box center [415, 297] width 26 height 21
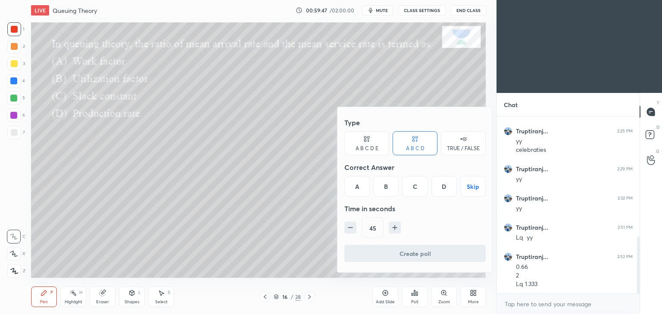
click at [392, 191] on div "B" at bounding box center [385, 186] width 25 height 21
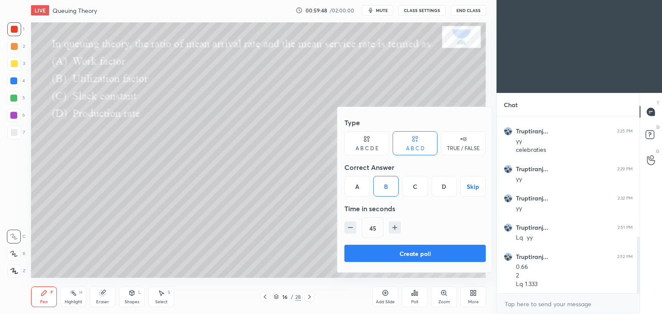
click at [413, 253] on button "Create poll" at bounding box center [414, 253] width 141 height 17
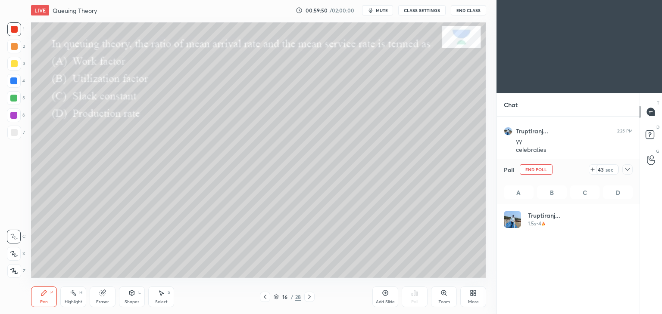
scroll to position [101, 126]
click at [12, 65] on div at bounding box center [14, 63] width 7 height 7
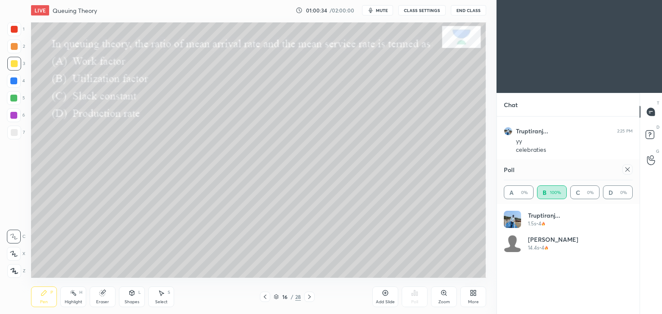
click at [629, 169] on icon at bounding box center [627, 169] width 7 height 7
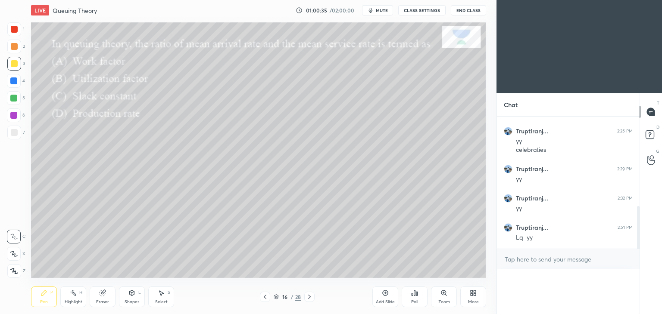
scroll to position [3, 3]
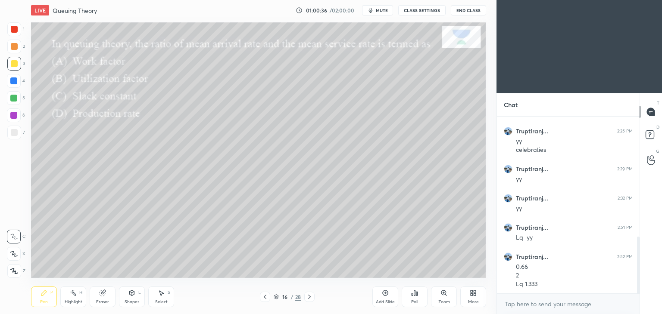
click at [310, 298] on icon at bounding box center [309, 297] width 7 height 7
click at [415, 296] on icon at bounding box center [414, 293] width 1 height 5
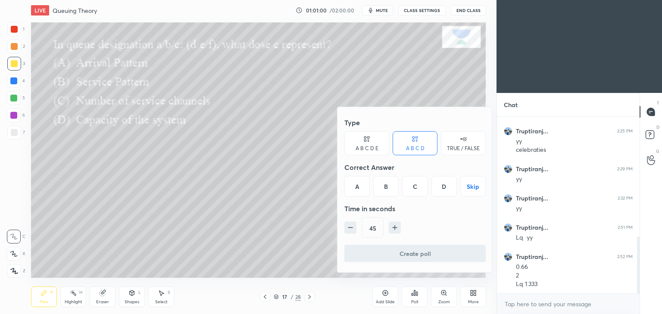
click at [418, 187] on div "C" at bounding box center [414, 186] width 25 height 21
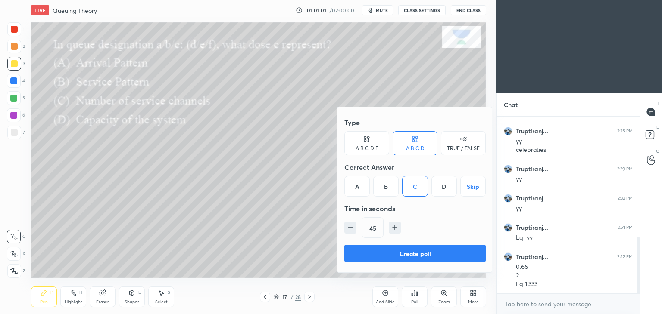
click at [417, 258] on button "Create poll" at bounding box center [414, 253] width 141 height 17
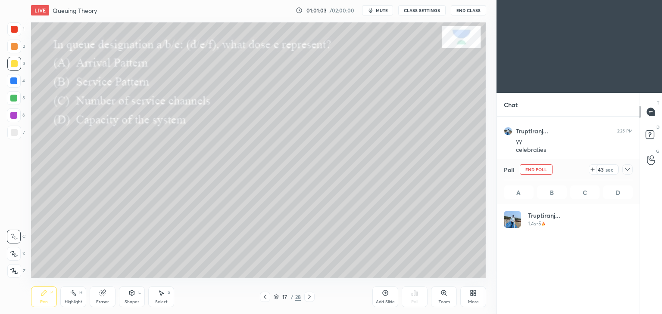
scroll to position [101, 126]
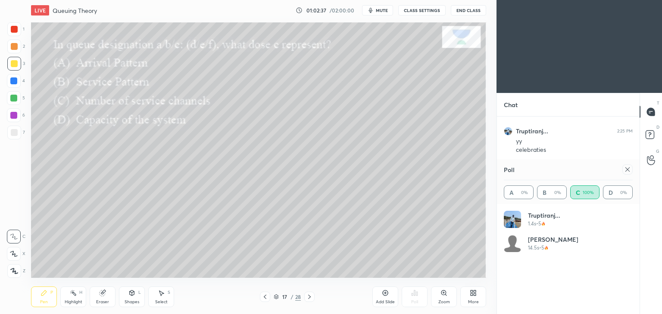
click at [631, 168] on div at bounding box center [627, 170] width 10 height 10
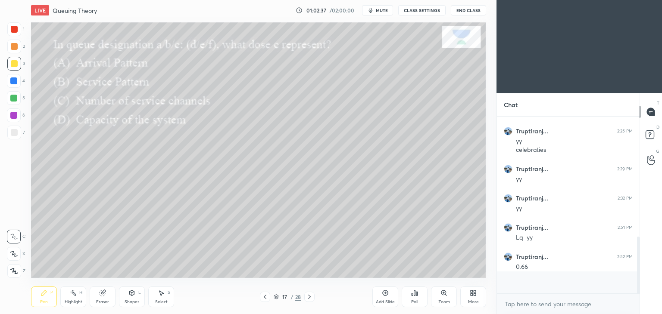
scroll to position [3, 3]
click at [308, 297] on icon at bounding box center [309, 297] width 7 height 7
click at [416, 298] on div "Poll" at bounding box center [415, 297] width 26 height 21
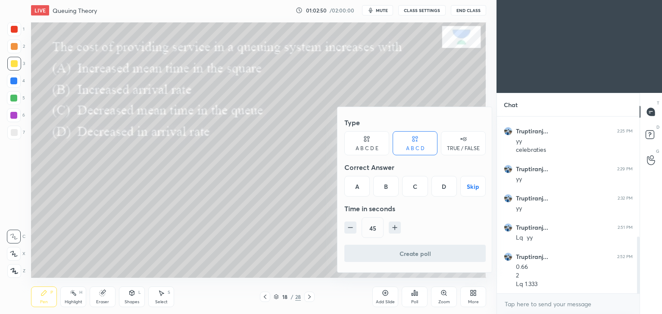
click at [415, 191] on div "C" at bounding box center [414, 186] width 25 height 21
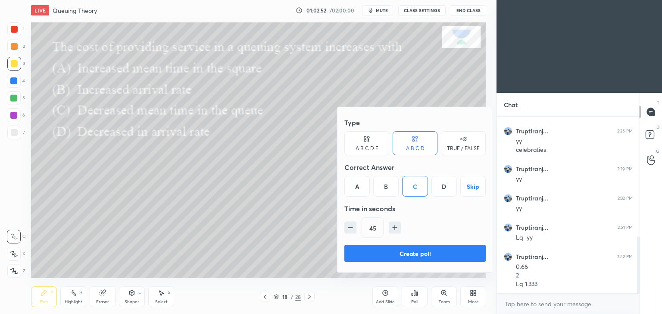
click at [435, 259] on button "Create poll" at bounding box center [414, 253] width 141 height 17
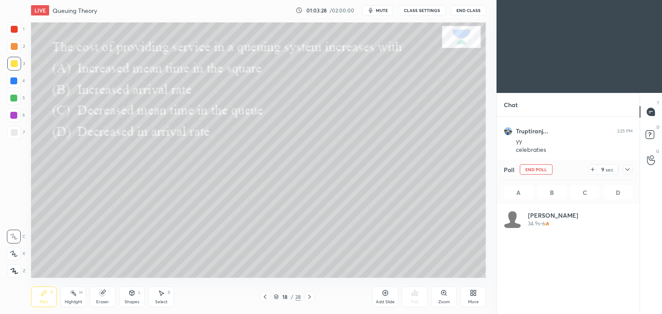
scroll to position [101, 126]
click at [626, 165] on div at bounding box center [627, 170] width 10 height 10
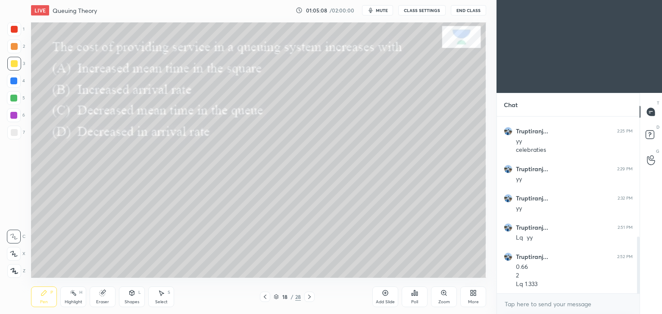
scroll to position [403, 0]
click at [310, 297] on icon at bounding box center [309, 297] width 3 height 4
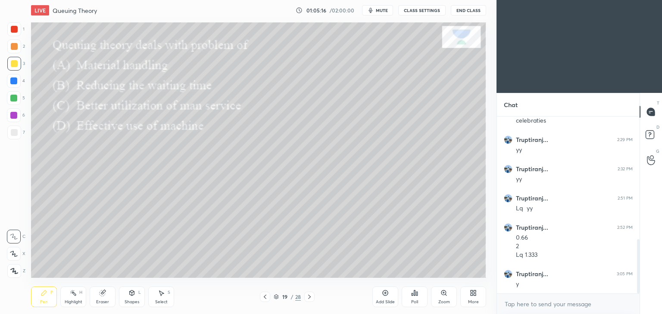
click at [410, 300] on div "Poll" at bounding box center [415, 297] width 26 height 21
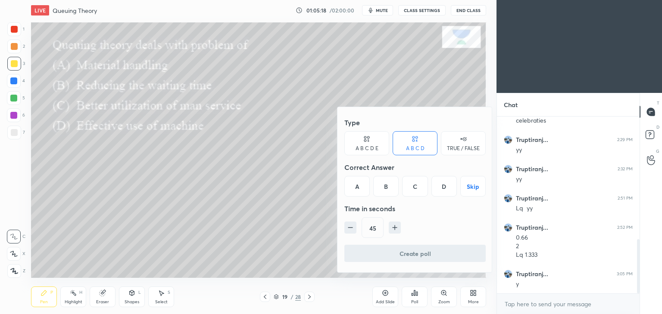
click at [424, 190] on div "C" at bounding box center [414, 186] width 25 height 21
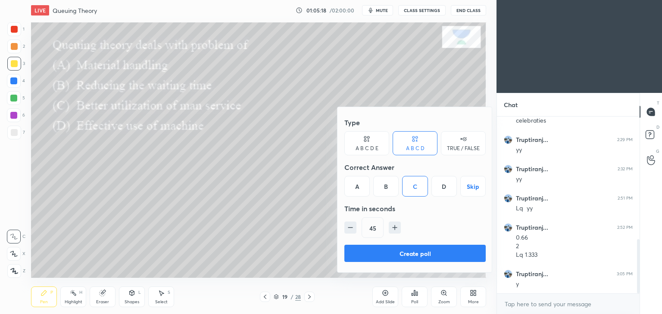
click at [435, 254] on button "Create poll" at bounding box center [414, 253] width 141 height 17
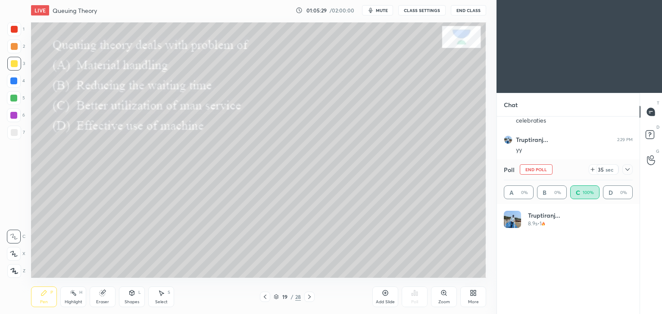
scroll to position [101, 126]
click at [629, 173] on icon at bounding box center [627, 169] width 7 height 7
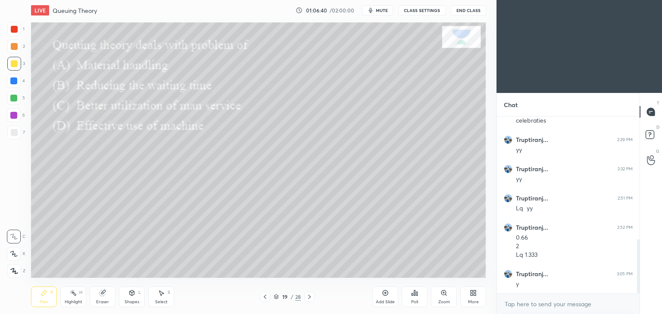
scroll to position [433, 0]
click at [103, 297] on div "Eraser" at bounding box center [103, 297] width 26 height 21
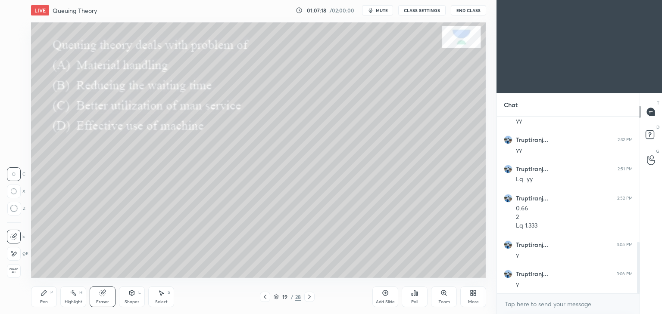
click at [16, 252] on icon at bounding box center [13, 254] width 7 height 7
click at [48, 297] on div "Pen P" at bounding box center [44, 297] width 26 height 21
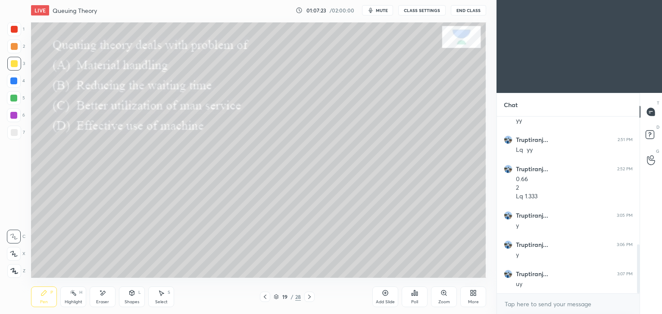
click at [312, 296] on icon at bounding box center [309, 297] width 7 height 7
click at [411, 302] on div "Poll" at bounding box center [414, 302] width 7 height 4
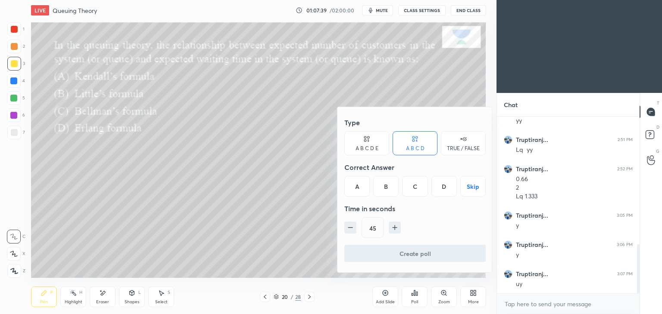
click at [393, 187] on div "B" at bounding box center [385, 186] width 25 height 21
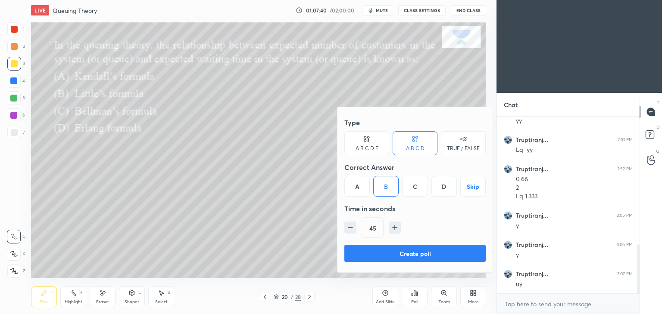
click at [410, 255] on button "Create poll" at bounding box center [414, 253] width 141 height 17
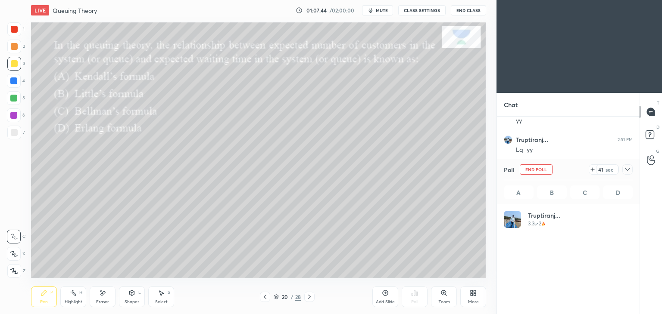
scroll to position [101, 126]
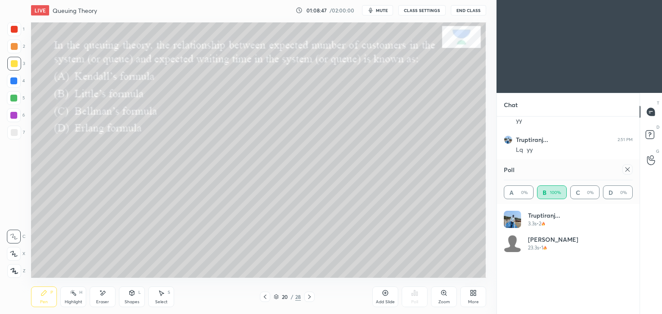
click at [630, 172] on icon at bounding box center [627, 169] width 7 height 7
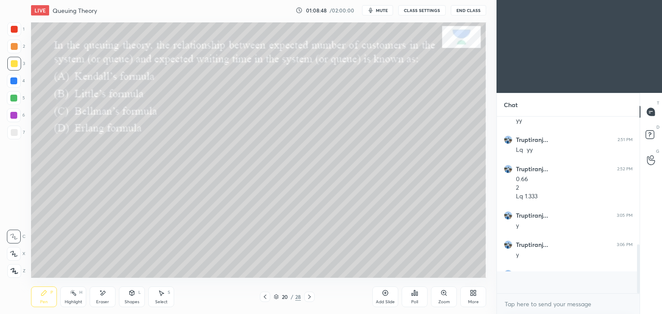
scroll to position [165, 140]
click at [308, 298] on icon at bounding box center [309, 297] width 7 height 7
click at [415, 297] on icon at bounding box center [414, 293] width 7 height 7
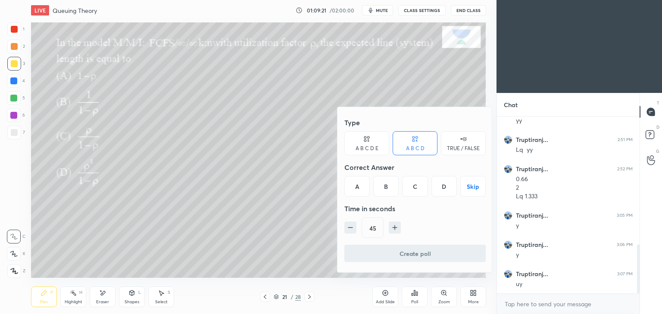
click at [421, 187] on div "C" at bounding box center [414, 186] width 25 height 21
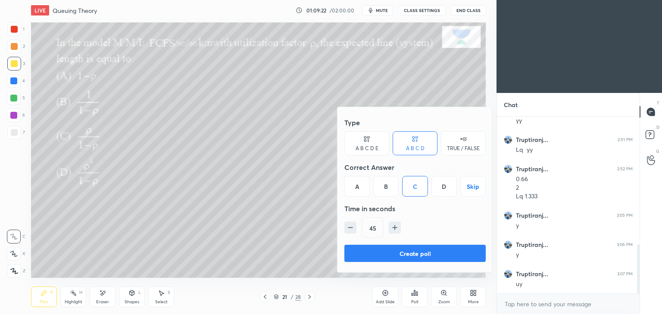
click at [424, 253] on button "Create poll" at bounding box center [414, 253] width 141 height 17
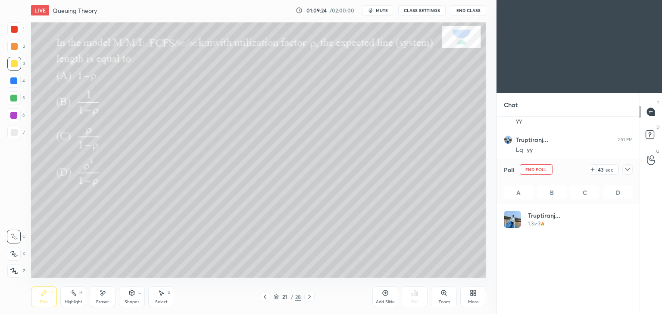
scroll to position [101, 126]
click at [103, 299] on div "Eraser" at bounding box center [103, 297] width 26 height 21
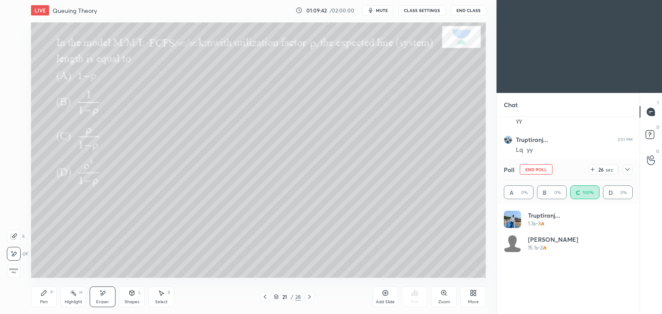
click at [50, 294] on div "Pen P" at bounding box center [44, 297] width 26 height 21
click at [131, 300] on div "Shapes" at bounding box center [132, 302] width 15 height 4
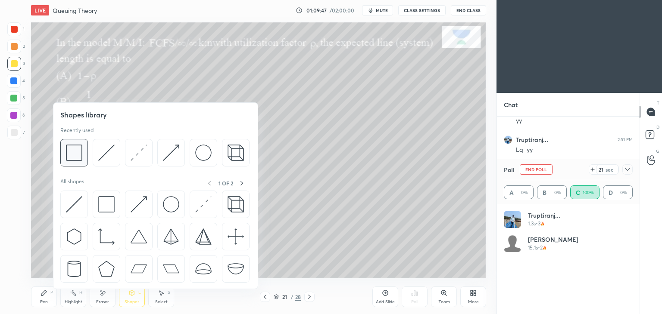
click at [78, 153] on img at bounding box center [74, 153] width 16 height 16
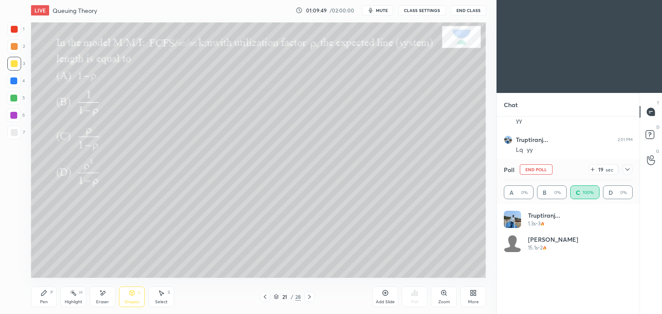
click at [47, 298] on div "Pen P" at bounding box center [44, 297] width 26 height 21
click at [545, 169] on button "End Poll" at bounding box center [536, 170] width 33 height 10
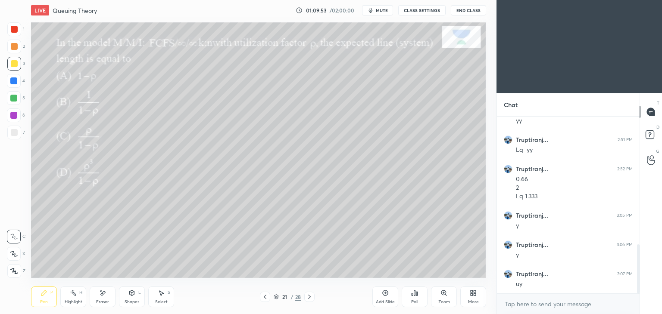
scroll to position [3, 3]
click at [308, 299] on icon at bounding box center [309, 297] width 7 height 7
click at [415, 302] on div "Poll" at bounding box center [414, 302] width 7 height 4
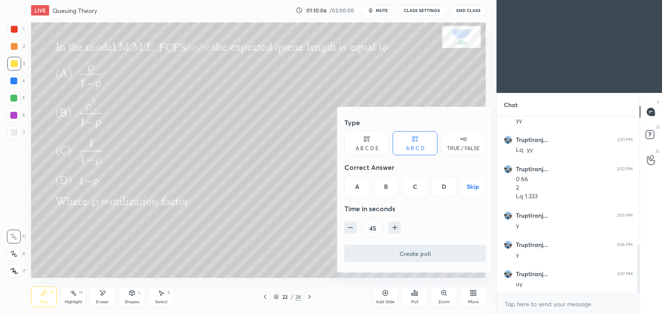
click at [391, 188] on div "B" at bounding box center [385, 186] width 25 height 21
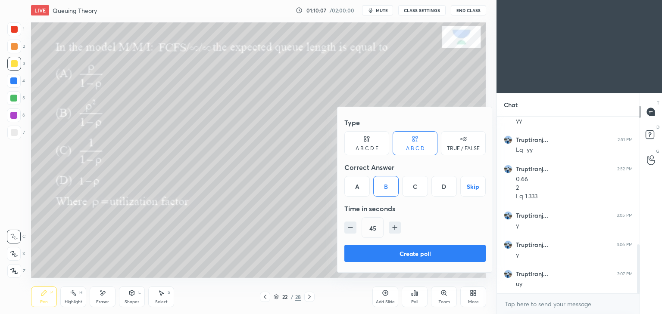
click at [436, 252] on button "Create poll" at bounding box center [414, 253] width 141 height 17
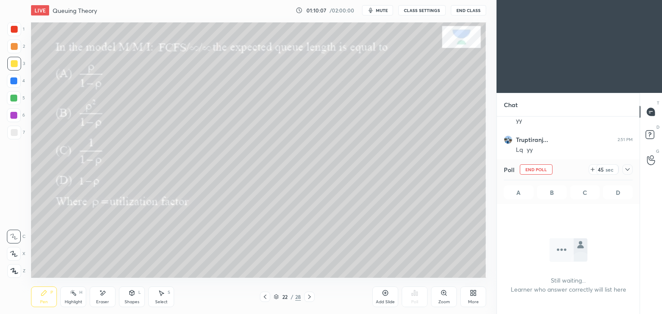
scroll to position [133, 140]
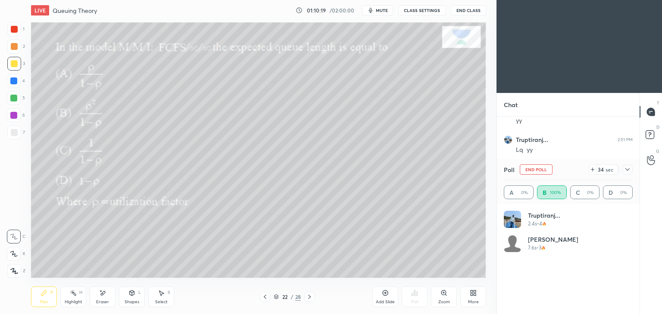
click at [108, 299] on div "Eraser" at bounding box center [103, 297] width 26 height 21
click at [43, 302] on div "Pen" at bounding box center [44, 302] width 8 height 4
click at [545, 169] on button "End Poll" at bounding box center [536, 170] width 33 height 10
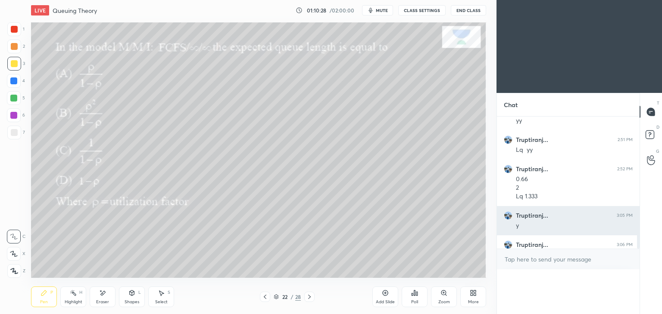
scroll to position [3, 3]
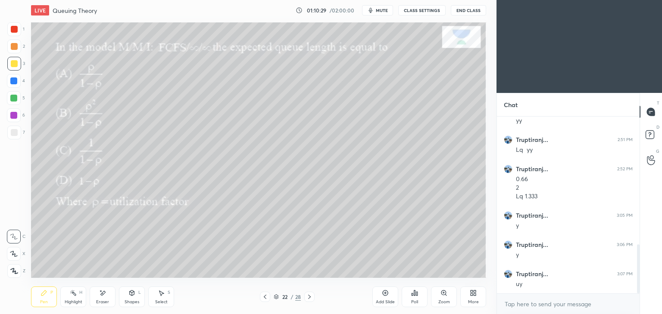
click at [309, 297] on icon at bounding box center [309, 297] width 7 height 7
click at [416, 300] on div "Poll" at bounding box center [414, 302] width 7 height 4
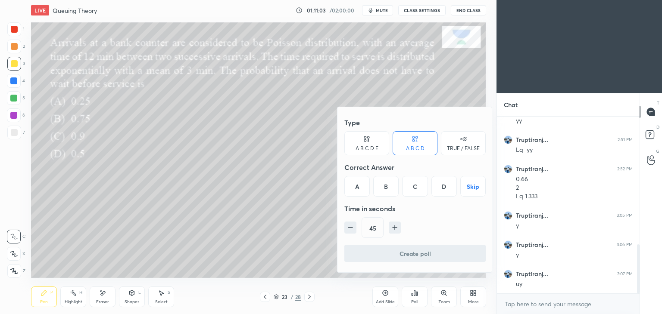
click at [389, 191] on div "B" at bounding box center [385, 186] width 25 height 21
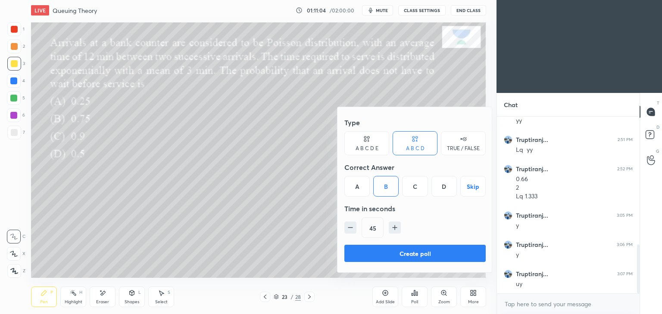
click at [417, 253] on button "Create poll" at bounding box center [414, 253] width 141 height 17
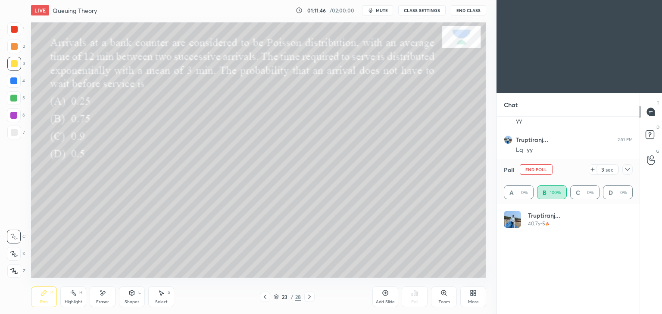
scroll to position [101, 126]
click at [107, 297] on div "Eraser" at bounding box center [103, 297] width 26 height 21
click at [44, 294] on icon at bounding box center [43, 293] width 5 height 5
click at [630, 172] on icon at bounding box center [627, 169] width 7 height 7
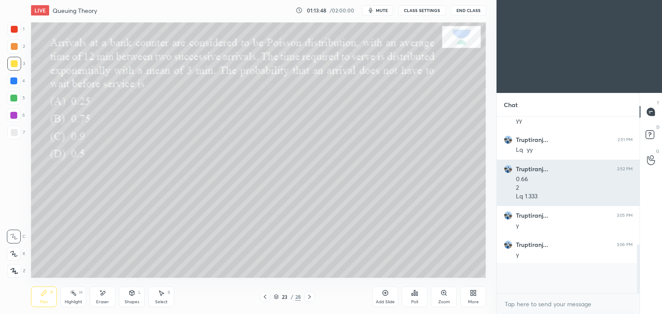
scroll to position [103, 140]
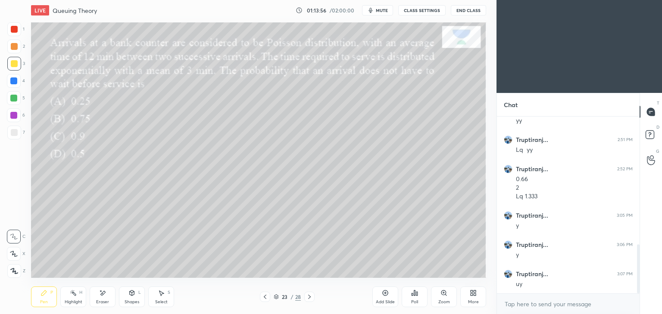
click at [310, 298] on icon at bounding box center [309, 297] width 3 height 4
click at [417, 296] on icon at bounding box center [414, 293] width 7 height 7
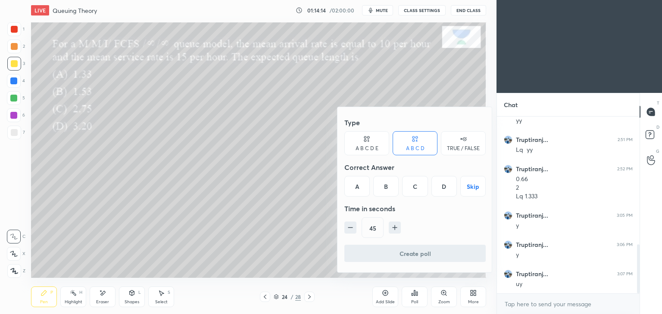
click at [360, 190] on div "A" at bounding box center [356, 186] width 25 height 21
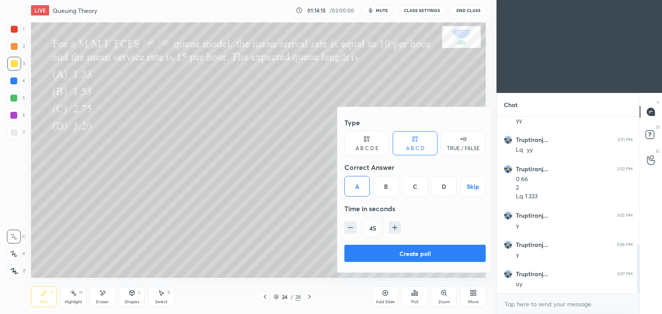
click at [415, 263] on div "Create poll" at bounding box center [414, 255] width 141 height 21
click at [419, 253] on button "Create poll" at bounding box center [414, 253] width 141 height 17
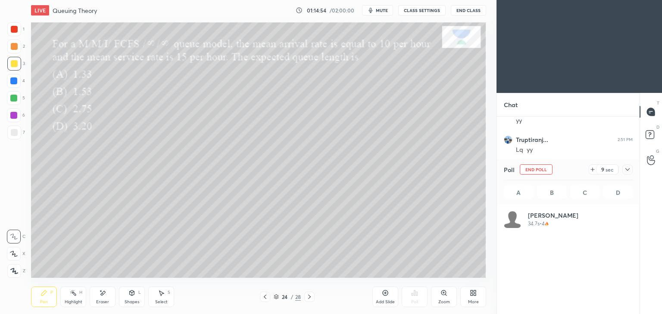
scroll to position [101, 126]
click at [164, 290] on icon at bounding box center [161, 293] width 7 height 7
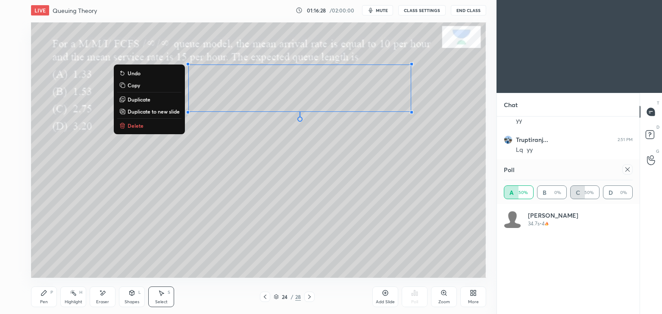
click at [47, 297] on icon at bounding box center [43, 293] width 7 height 7
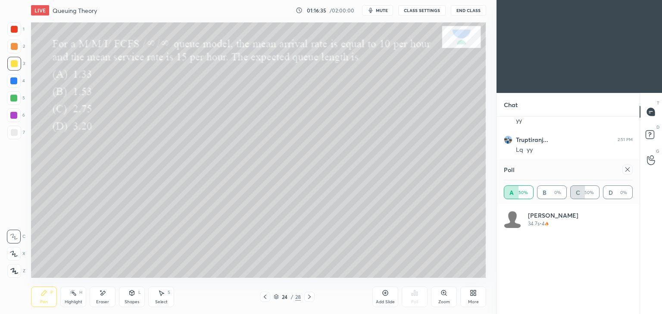
click at [628, 169] on icon at bounding box center [627, 169] width 7 height 7
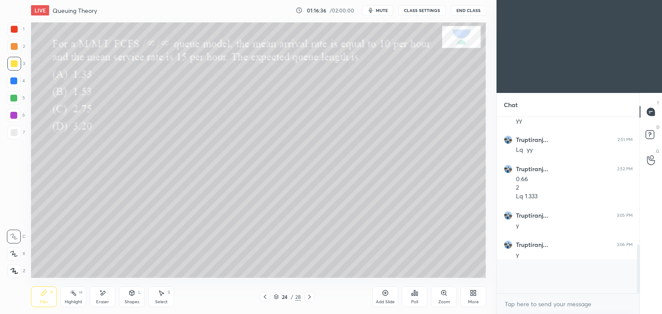
scroll to position [3, 3]
click at [310, 295] on icon at bounding box center [309, 297] width 7 height 7
click at [423, 299] on div "Poll" at bounding box center [415, 297] width 26 height 21
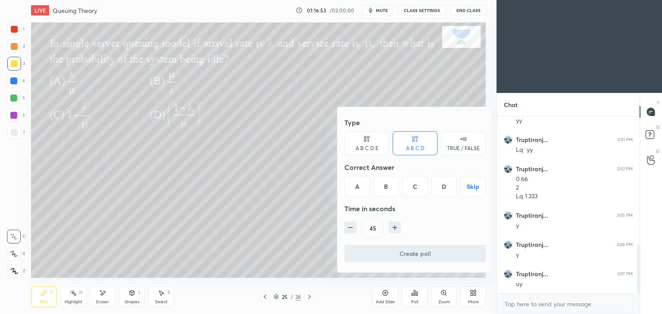
click at [420, 193] on div "C" at bounding box center [414, 186] width 25 height 21
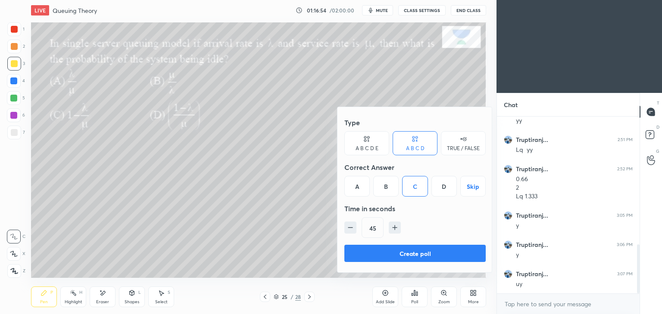
click at [418, 248] on button "Create poll" at bounding box center [414, 253] width 141 height 17
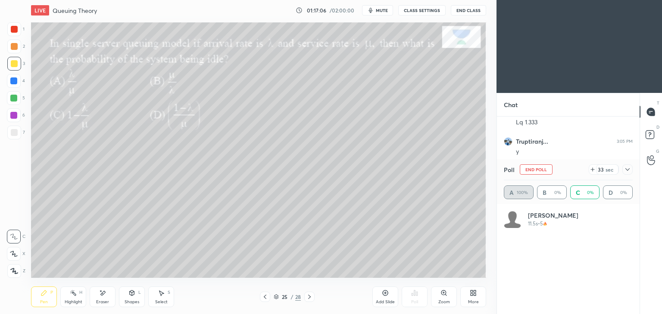
scroll to position [101, 126]
click at [541, 169] on button "End Poll" at bounding box center [536, 170] width 33 height 10
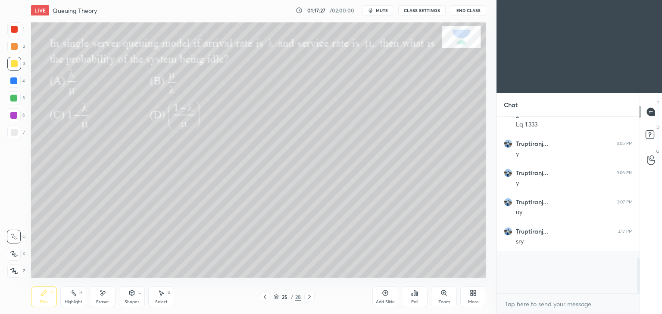
scroll to position [171, 140]
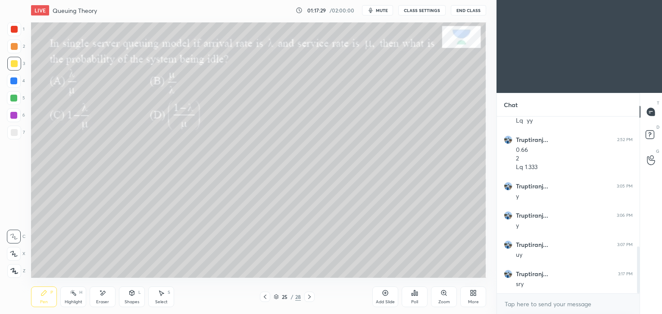
click at [308, 297] on icon at bounding box center [309, 297] width 7 height 7
click at [419, 295] on div "Poll" at bounding box center [415, 297] width 26 height 21
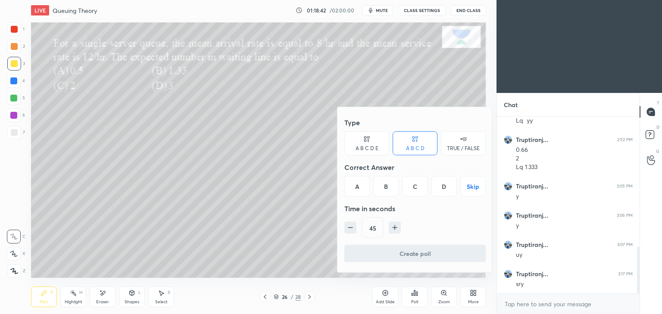
click at [391, 190] on div "B" at bounding box center [385, 186] width 25 height 21
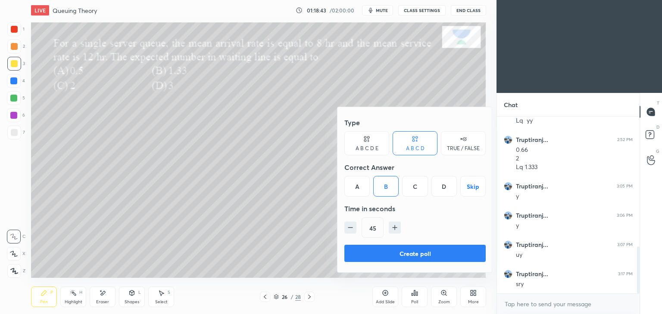
click at [414, 249] on button "Create poll" at bounding box center [414, 253] width 141 height 17
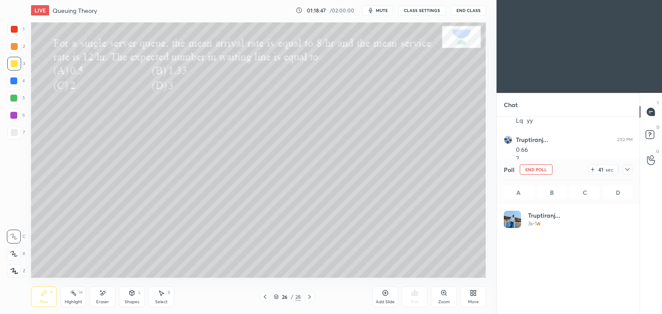
scroll to position [101, 126]
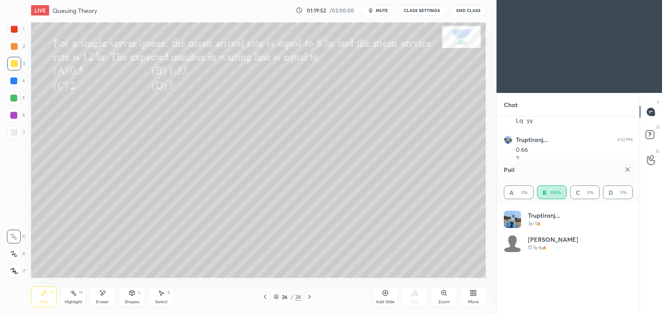
click at [629, 171] on icon at bounding box center [627, 169] width 7 height 7
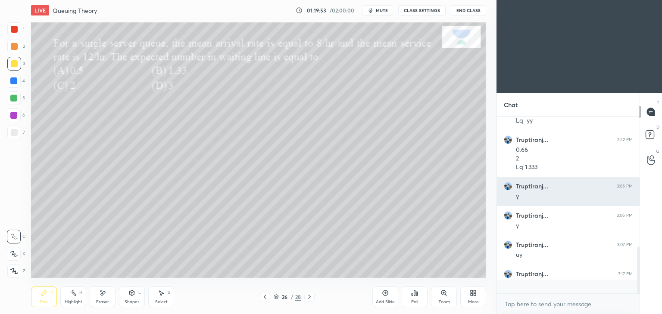
scroll to position [3, 3]
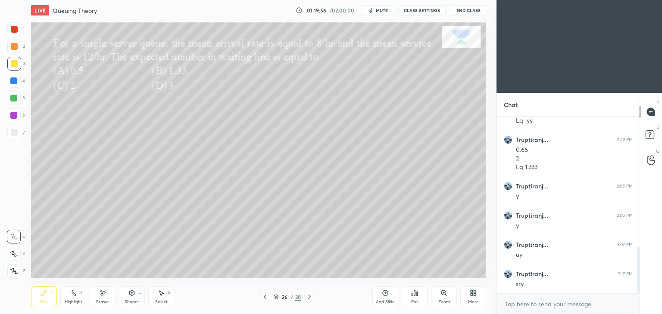
click at [310, 294] on icon at bounding box center [309, 297] width 7 height 7
click at [418, 293] on div "Poll" at bounding box center [415, 297] width 26 height 21
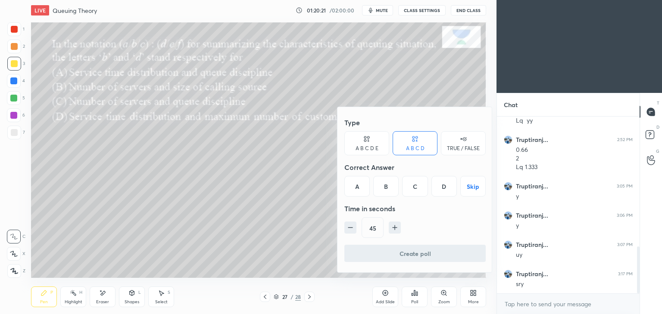
click at [357, 191] on div "A" at bounding box center [356, 186] width 25 height 21
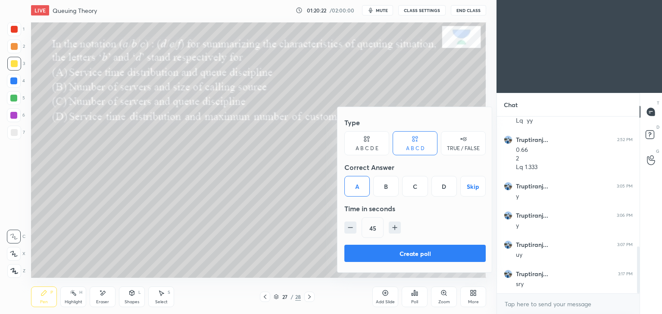
click at [415, 251] on button "Create poll" at bounding box center [414, 253] width 141 height 17
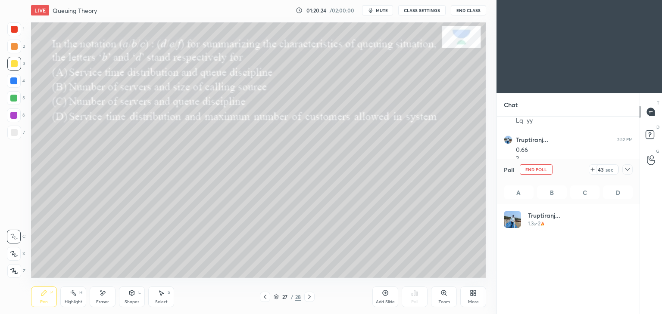
scroll to position [101, 126]
click at [627, 170] on icon at bounding box center [627, 169] width 7 height 7
type textarea "x"
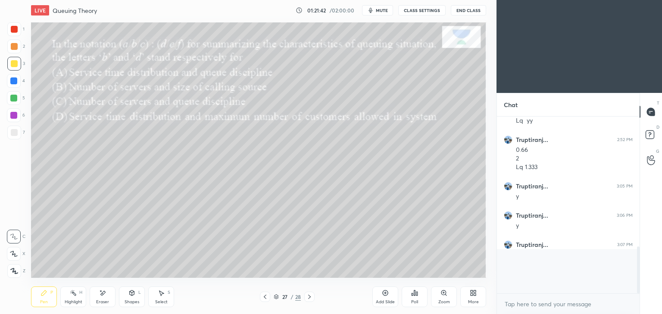
scroll to position [172, 140]
click at [307, 295] on icon at bounding box center [309, 297] width 7 height 7
click at [422, 297] on div "Poll" at bounding box center [415, 297] width 26 height 21
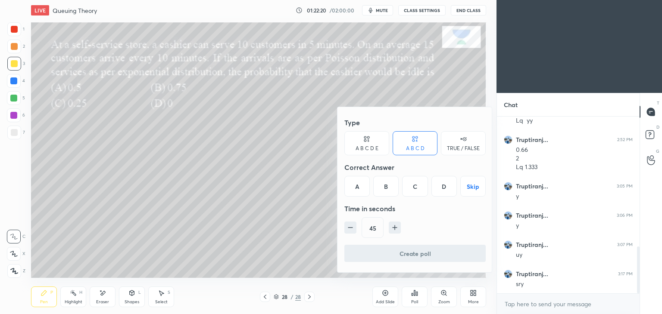
click at [393, 187] on div "B" at bounding box center [385, 186] width 25 height 21
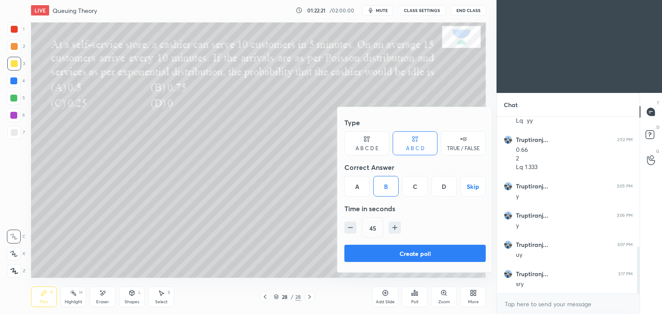
click at [395, 227] on icon "button" at bounding box center [395, 228] width 0 height 4
type input "60"
click at [403, 249] on button "Create poll" at bounding box center [414, 253] width 141 height 17
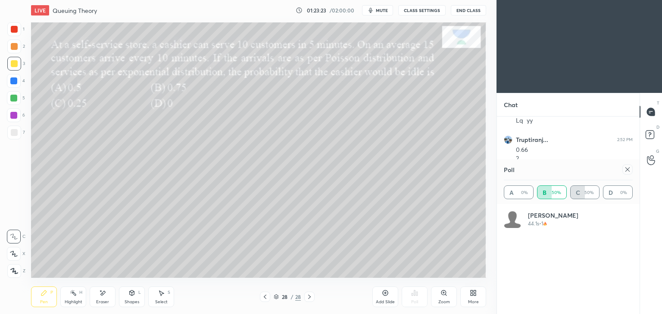
scroll to position [565, 0]
click at [624, 173] on icon at bounding box center [627, 169] width 7 height 7
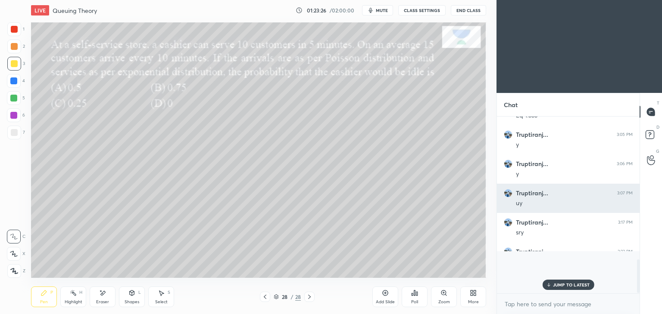
scroll to position [102, 140]
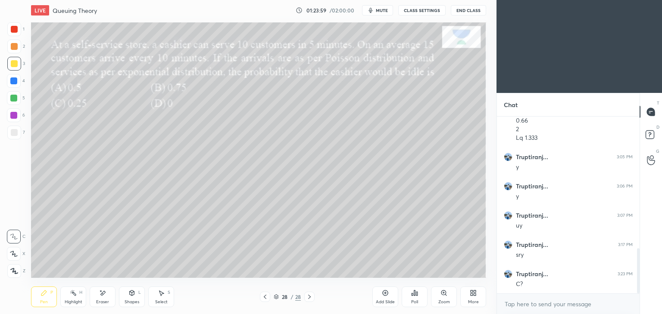
click at [108, 297] on div "Eraser" at bounding box center [103, 297] width 26 height 21
click at [55, 295] on div "Pen P" at bounding box center [44, 297] width 26 height 21
click at [105, 291] on icon at bounding box center [102, 293] width 7 height 7
click at [45, 297] on div "Pen P" at bounding box center [44, 297] width 26 height 21
click at [105, 285] on div "Pen P Highlight H Eraser Shapes L Select S 28 / 28 Add Slide Poll Zoom More" at bounding box center [258, 297] width 455 height 34
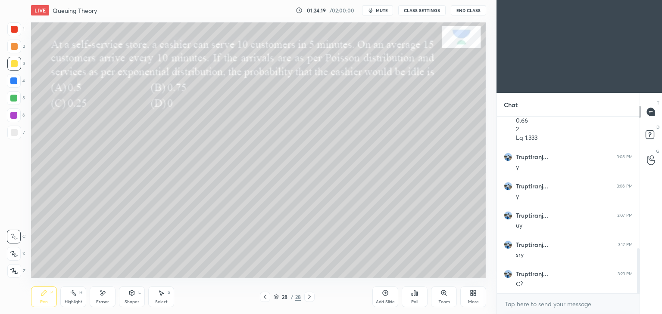
click at [102, 291] on icon at bounding box center [102, 293] width 7 height 7
click at [47, 296] on icon at bounding box center [43, 293] width 7 height 7
click at [158, 302] on div "Select" at bounding box center [161, 302] width 12 height 4
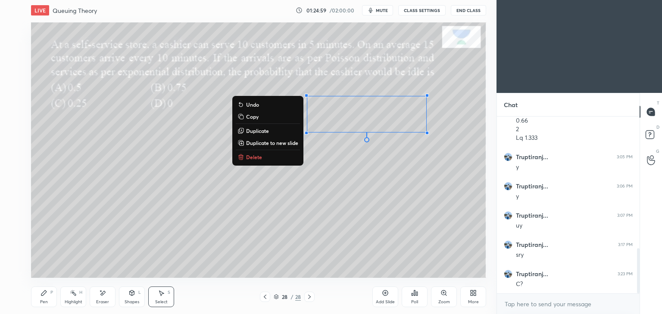
click at [50, 295] on div "P" at bounding box center [51, 293] width 3 height 4
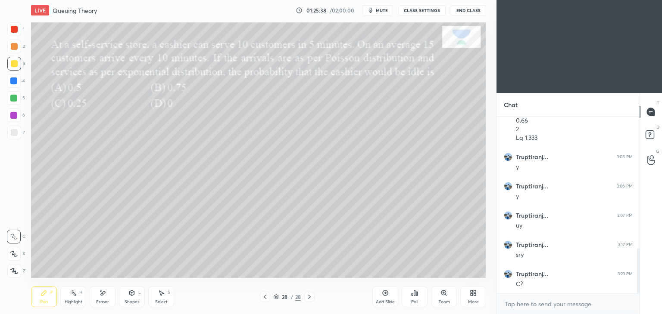
click at [152, 299] on div "Select S" at bounding box center [161, 297] width 26 height 21
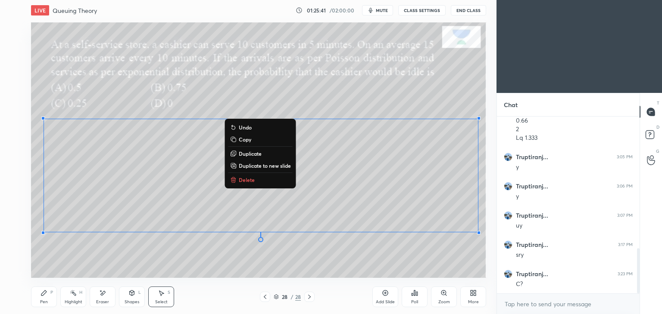
click at [362, 270] on div "0 ° Undo Copy Duplicate Duplicate to new slide Delete" at bounding box center [258, 150] width 455 height 256
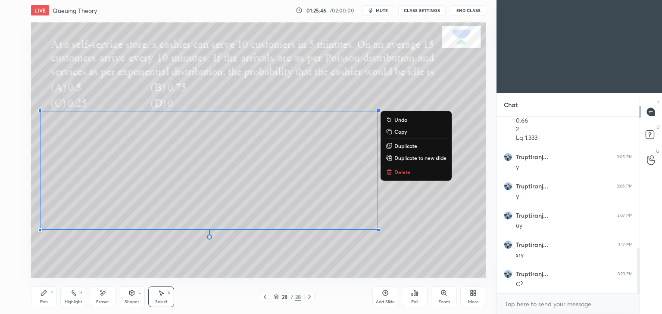
click at [44, 296] on icon at bounding box center [43, 293] width 7 height 7
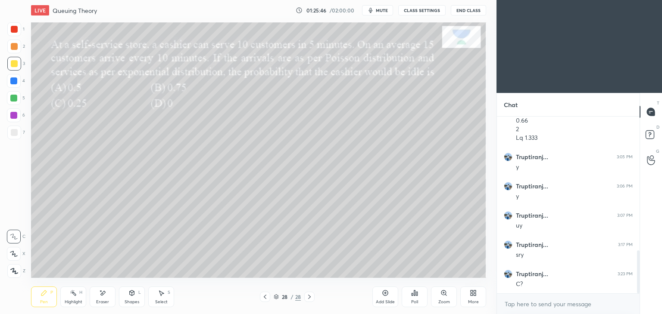
scroll to position [550, 0]
click at [10, 24] on div at bounding box center [14, 29] width 14 height 14
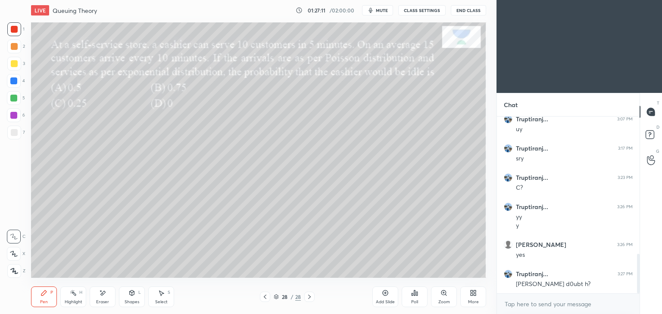
scroll to position [626, 0]
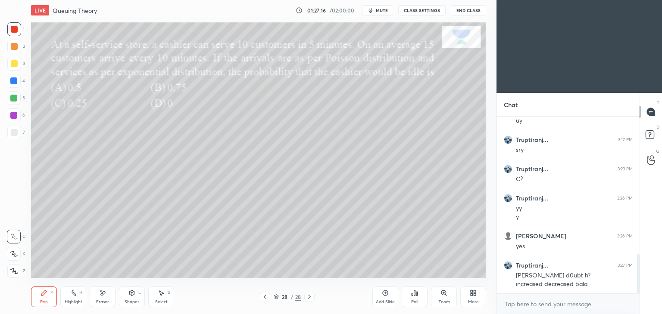
click at [262, 298] on icon at bounding box center [265, 297] width 7 height 7
click at [262, 297] on icon at bounding box center [265, 297] width 7 height 7
click at [260, 296] on div at bounding box center [265, 297] width 10 height 10
click at [264, 298] on icon at bounding box center [265, 297] width 7 height 7
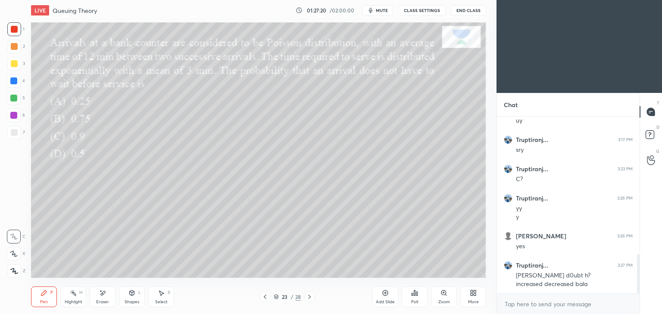
click at [267, 297] on icon at bounding box center [265, 297] width 7 height 7
click at [265, 297] on icon at bounding box center [265, 297] width 7 height 7
click at [265, 298] on icon at bounding box center [265, 297] width 7 height 7
click at [262, 297] on icon at bounding box center [265, 297] width 7 height 7
click at [265, 298] on icon at bounding box center [265, 297] width 7 height 7
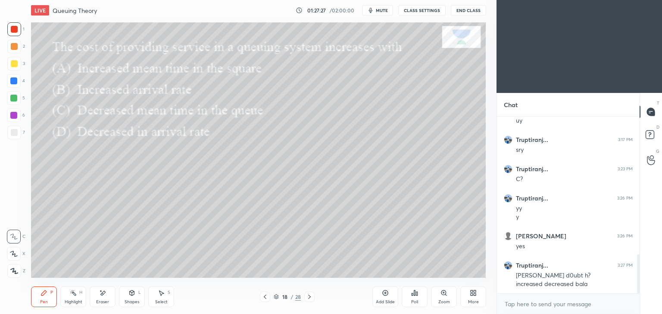
scroll to position [634, 0]
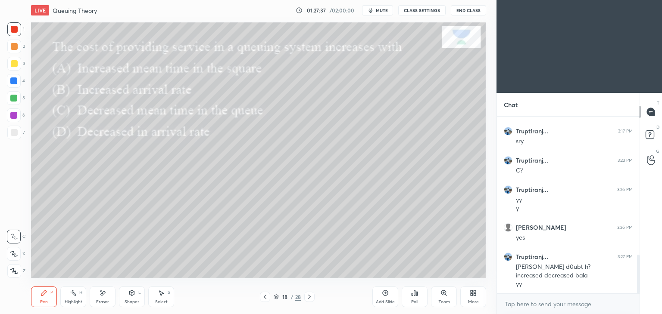
click at [131, 296] on icon at bounding box center [132, 293] width 5 height 5
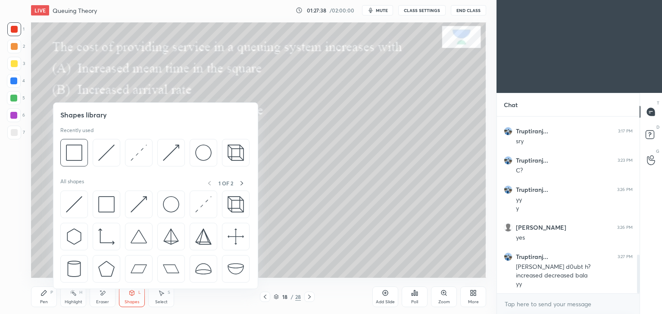
click at [106, 233] on img at bounding box center [106, 237] width 16 height 16
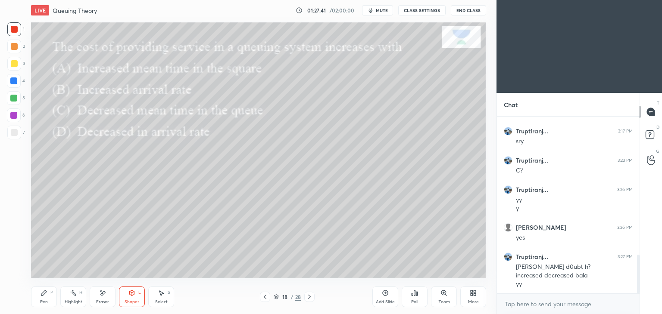
click at [40, 296] on div "Pen P" at bounding box center [44, 297] width 26 height 21
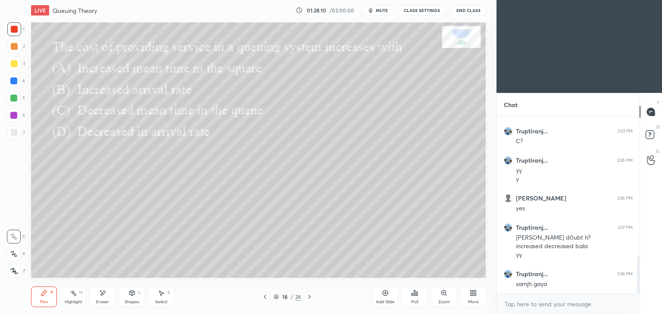
scroll to position [672, 0]
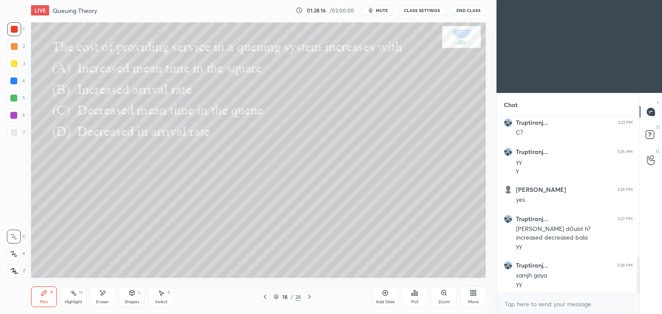
click at [106, 295] on div "Eraser" at bounding box center [103, 297] width 26 height 21
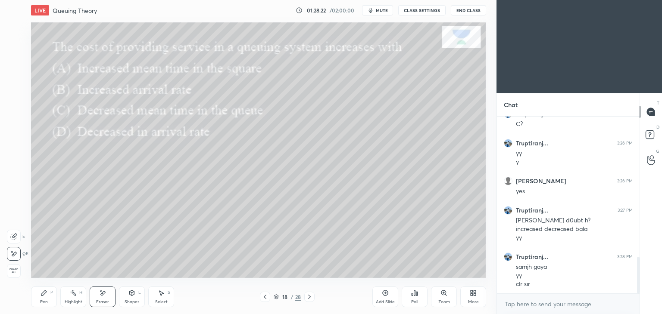
click at [44, 302] on div "Pen" at bounding box center [44, 302] width 8 height 4
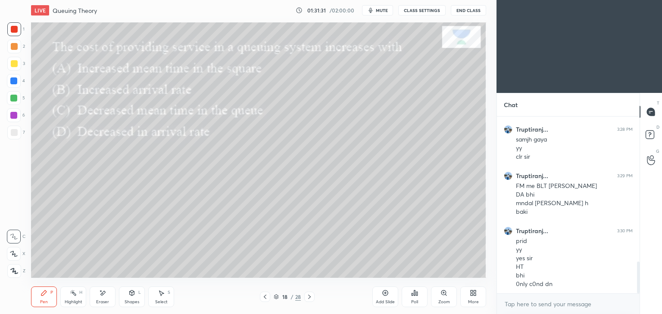
scroll to position [837, 0]
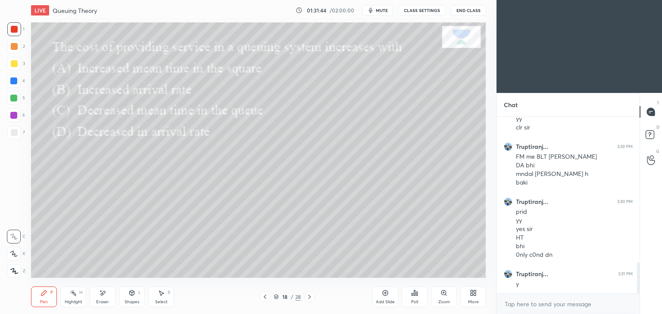
click at [470, 12] on button "End Class" at bounding box center [468, 10] width 35 height 10
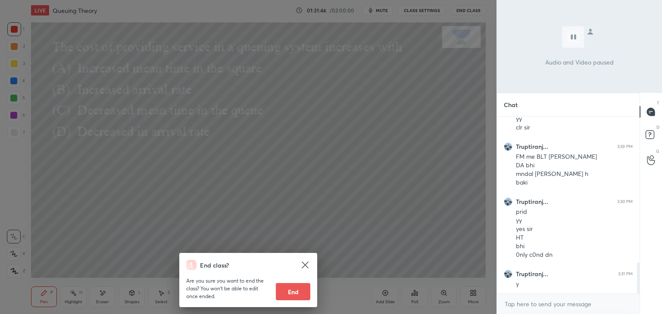
click at [296, 295] on button "End" at bounding box center [293, 291] width 34 height 17
type textarea "x"
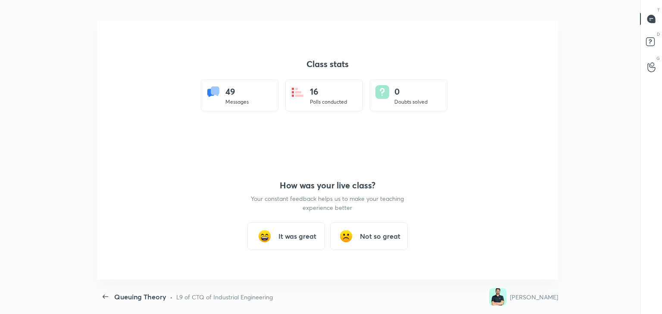
scroll to position [0, 0]
